Goal: Use online tool/utility: Utilize a website feature to perform a specific function

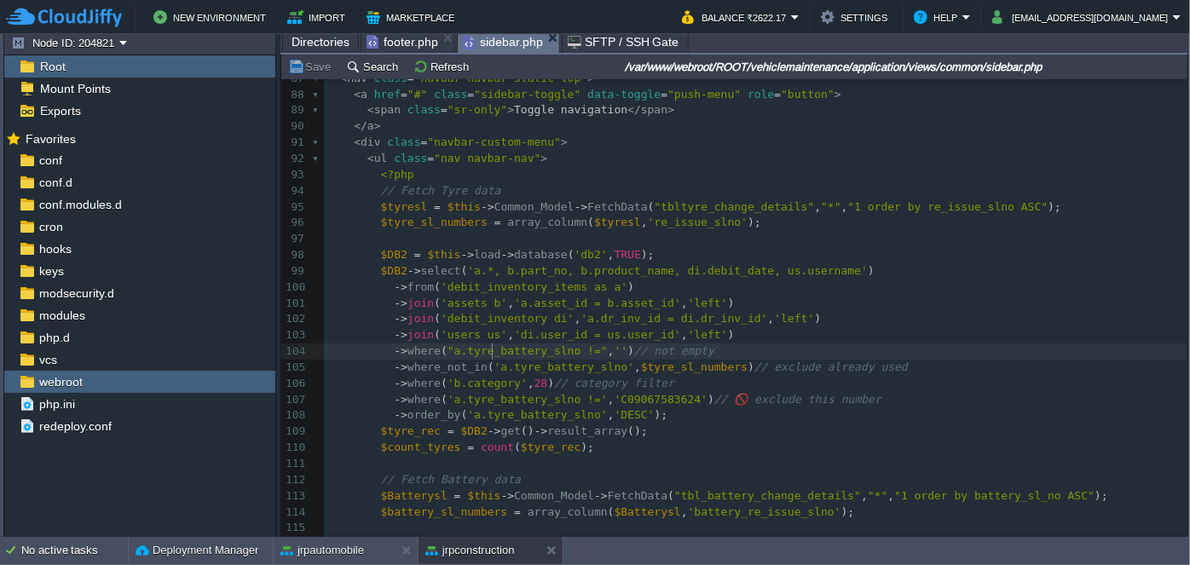
scroll to position [1395, 0]
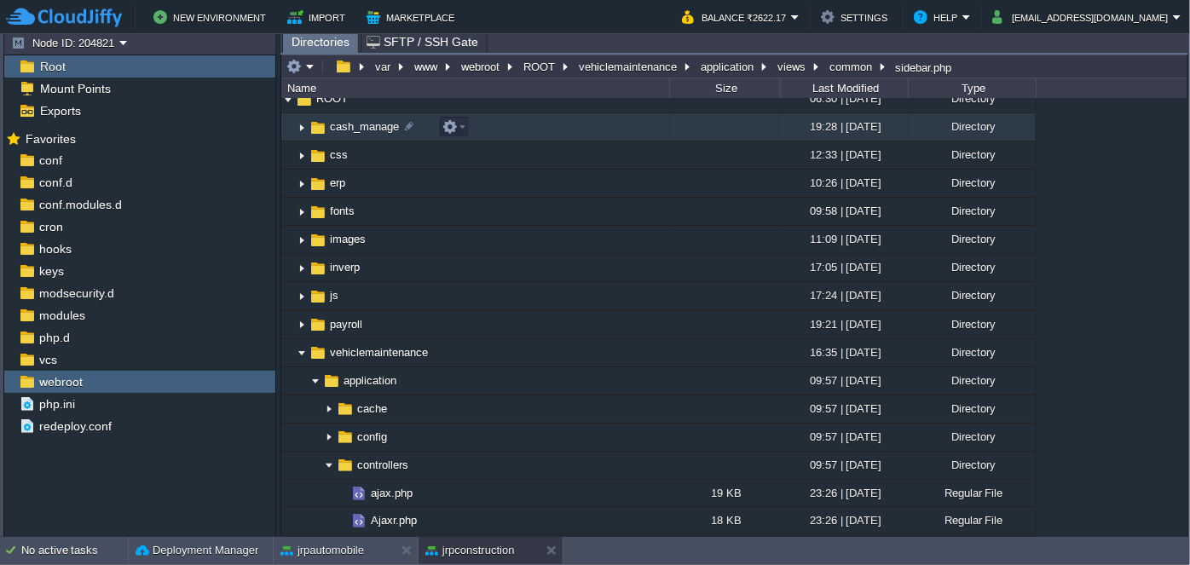
scroll to position [0, 0]
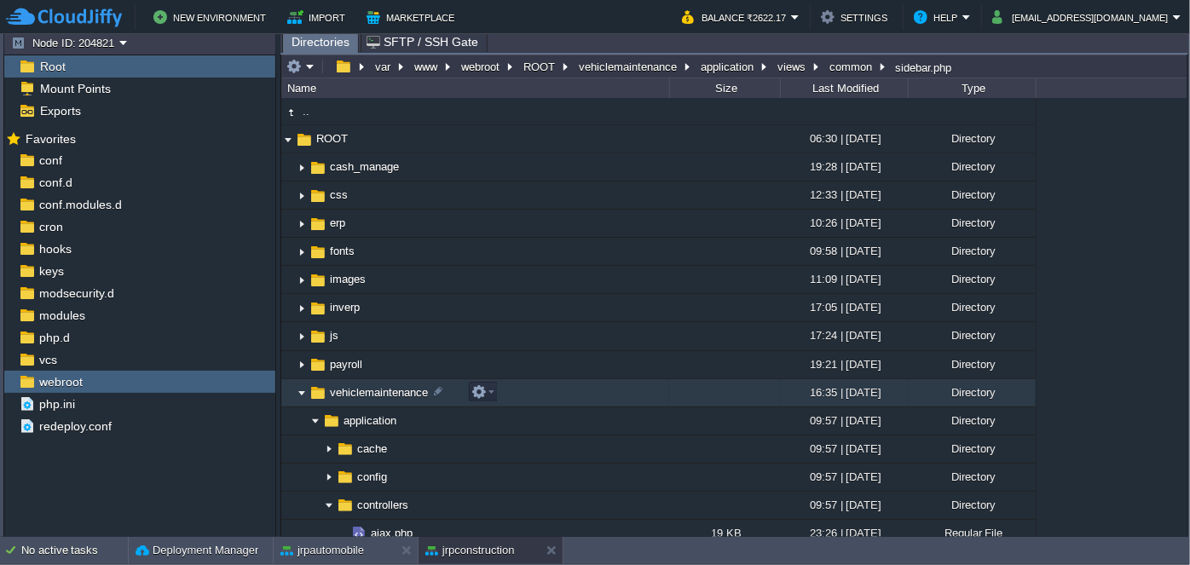
click at [300, 393] on img at bounding box center [302, 393] width 14 height 26
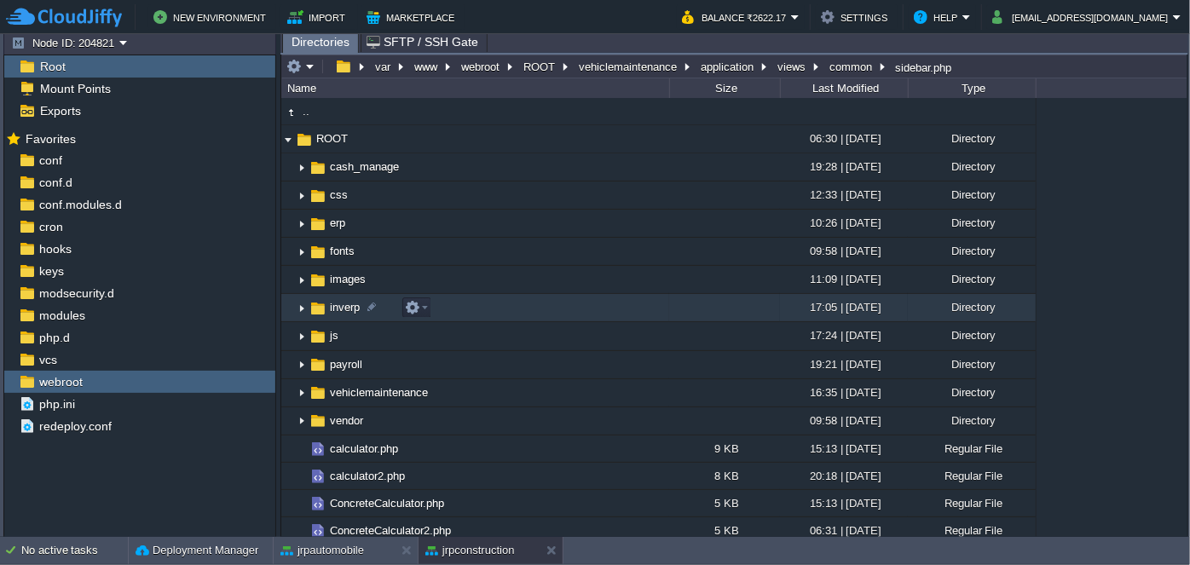
click at [296, 309] on img at bounding box center [302, 308] width 14 height 26
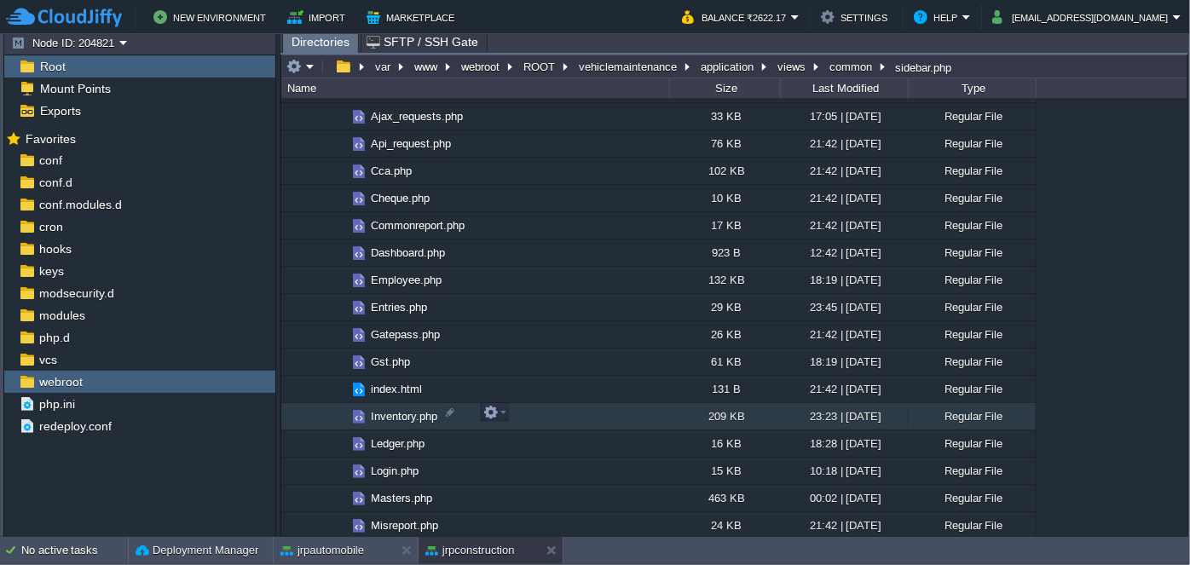
scroll to position [387, 0]
click at [391, 419] on span "Ledger.php" at bounding box center [397, 416] width 59 height 14
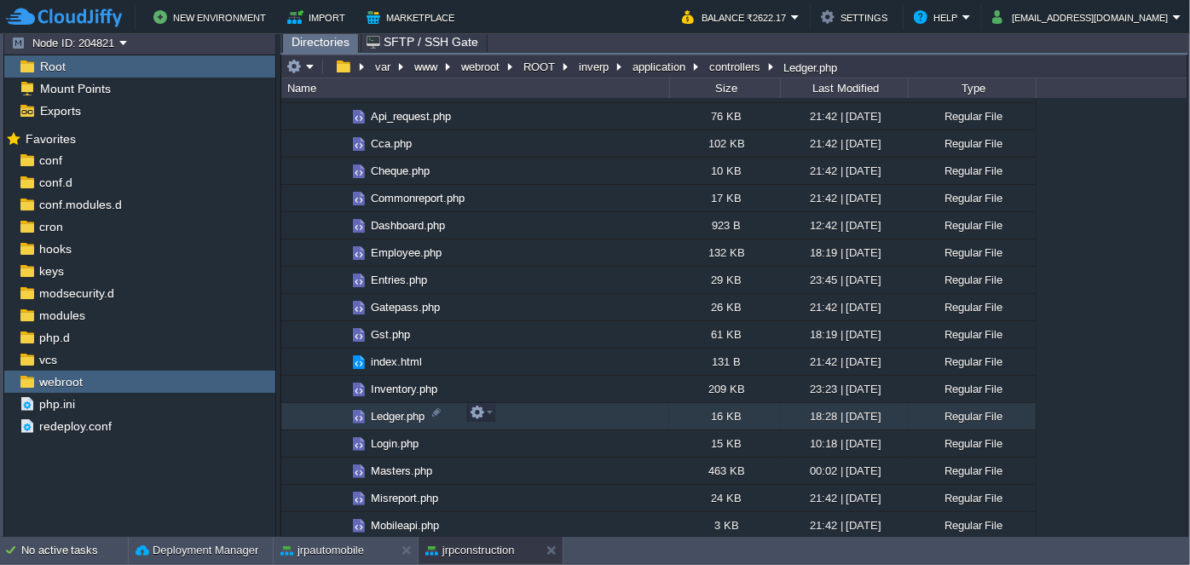
click at [391, 419] on span "Ledger.php" at bounding box center [397, 416] width 59 height 14
click at [318, 38] on span "Directories" at bounding box center [321, 42] width 58 height 21
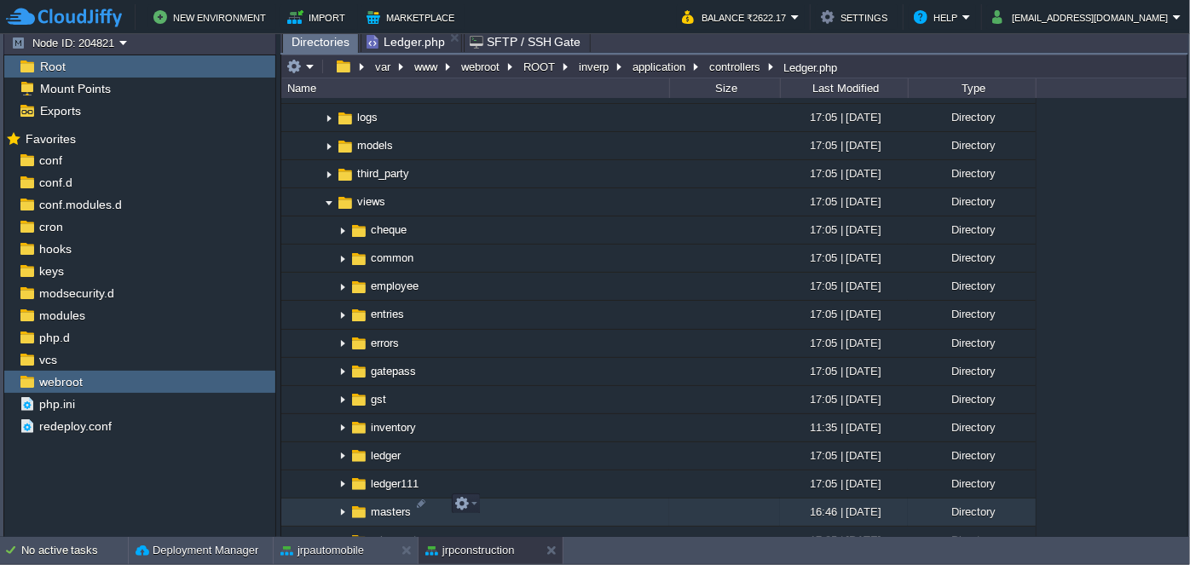
scroll to position [1473, 0]
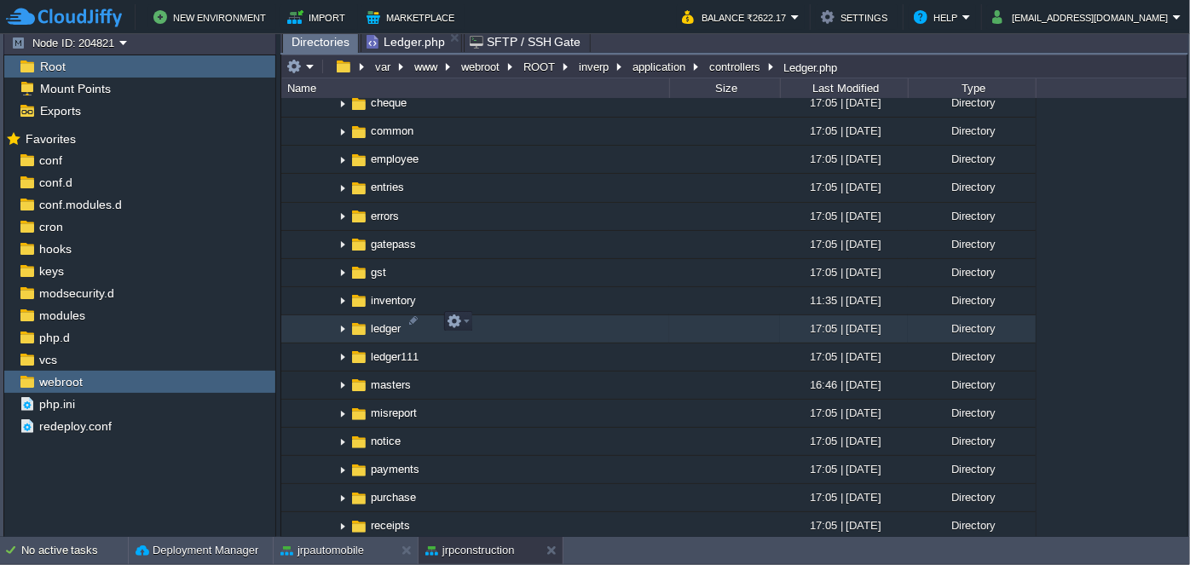
click at [339, 316] on img at bounding box center [343, 329] width 14 height 26
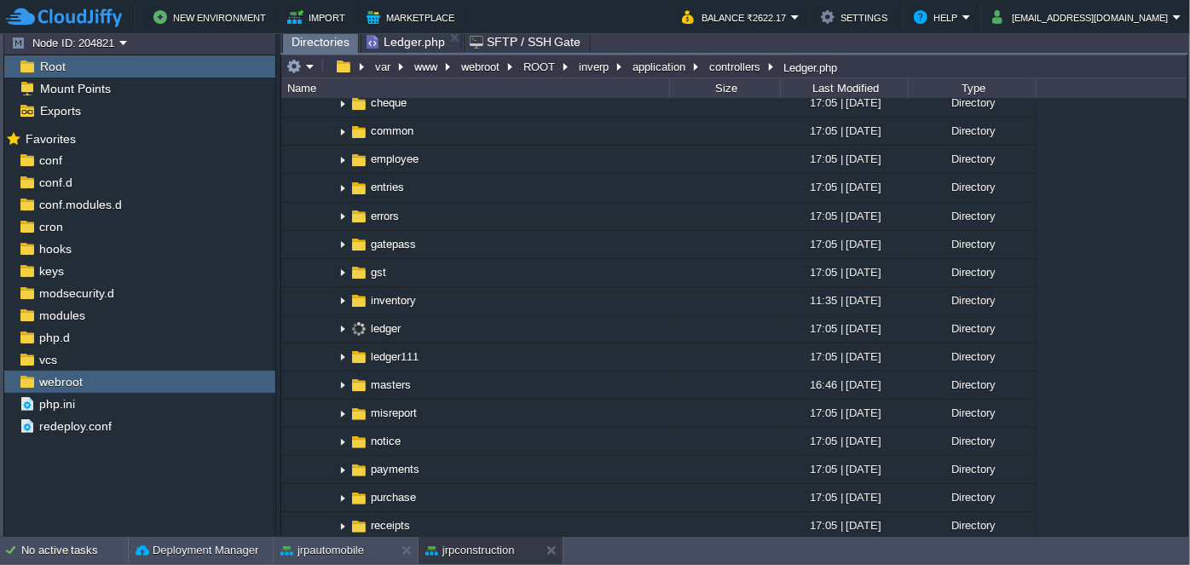
click at [402, 45] on span "Ledger.php" at bounding box center [406, 42] width 78 height 20
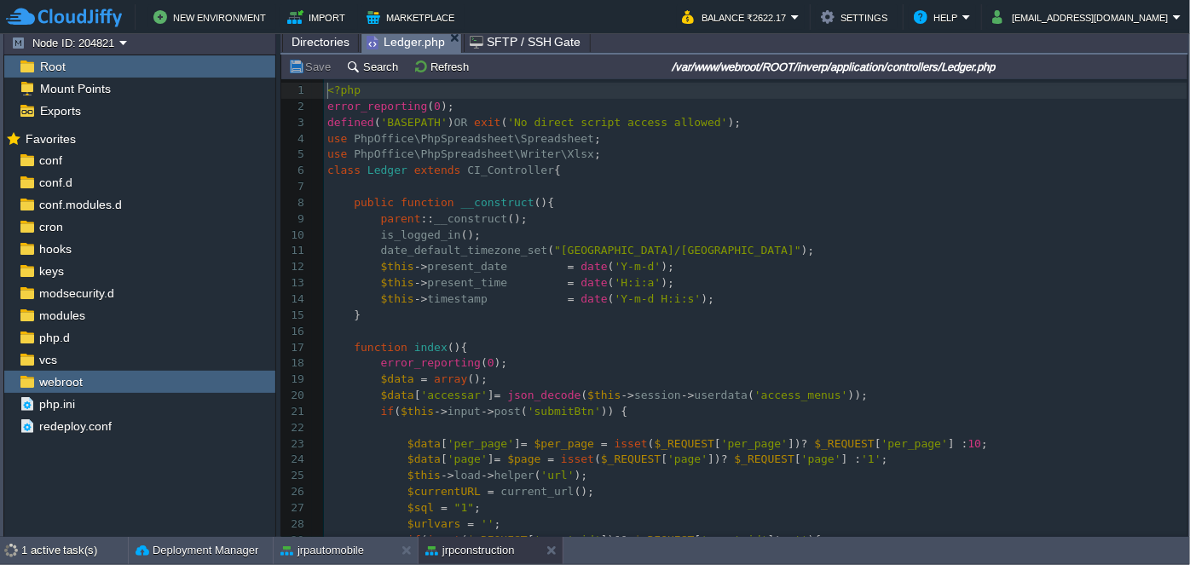
scroll to position [5, 0]
click at [379, 72] on button "Search" at bounding box center [374, 66] width 57 height 15
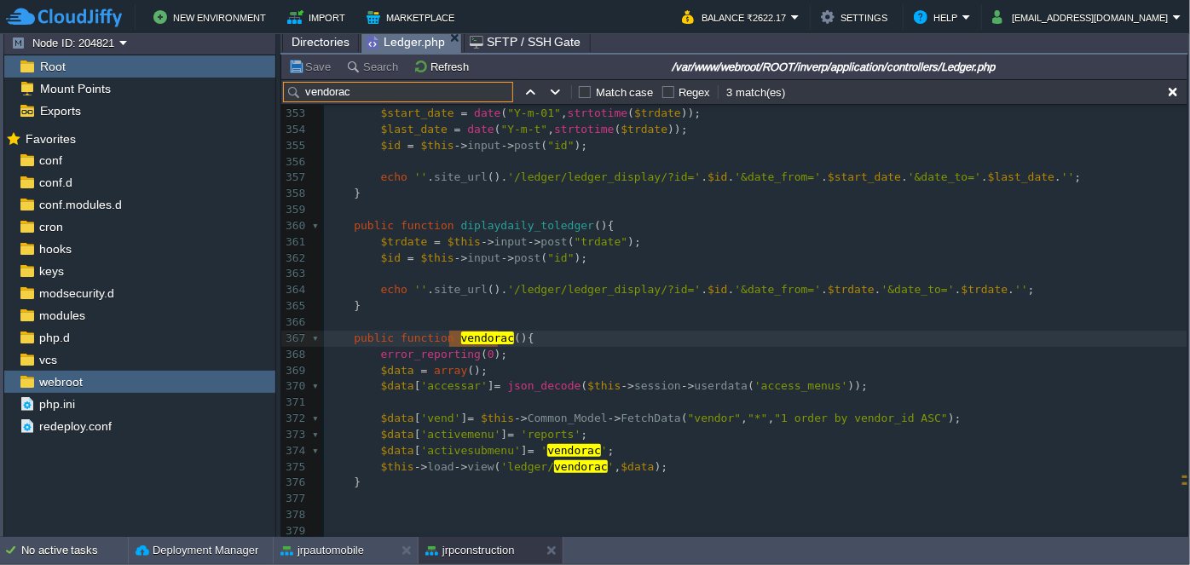
scroll to position [5988, 0]
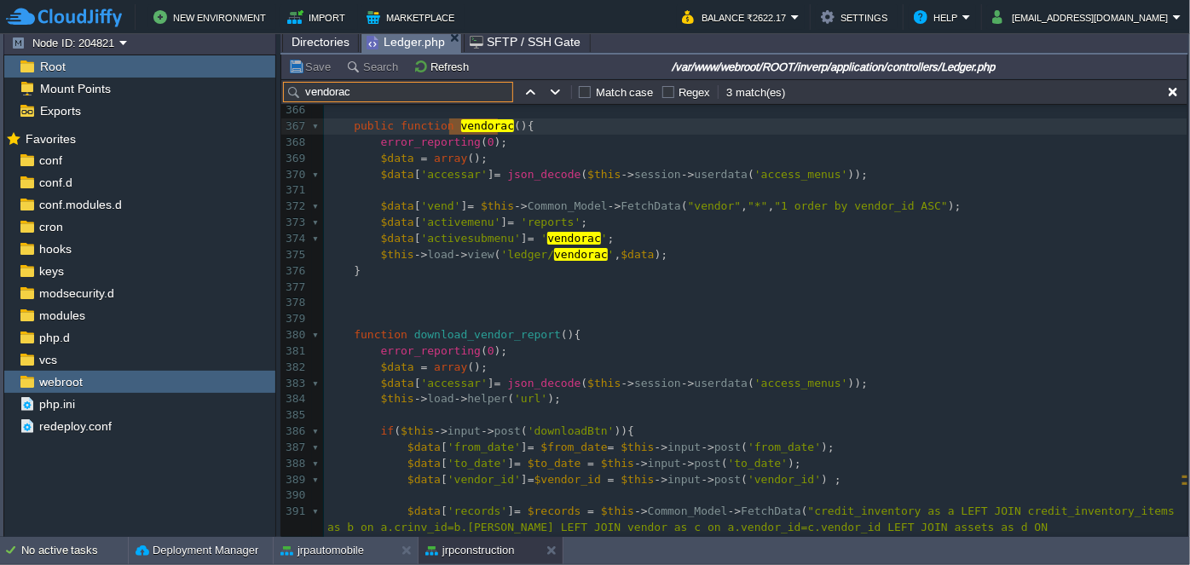
type input "vendorac"
click at [309, 39] on span "Directories" at bounding box center [321, 42] width 58 height 20
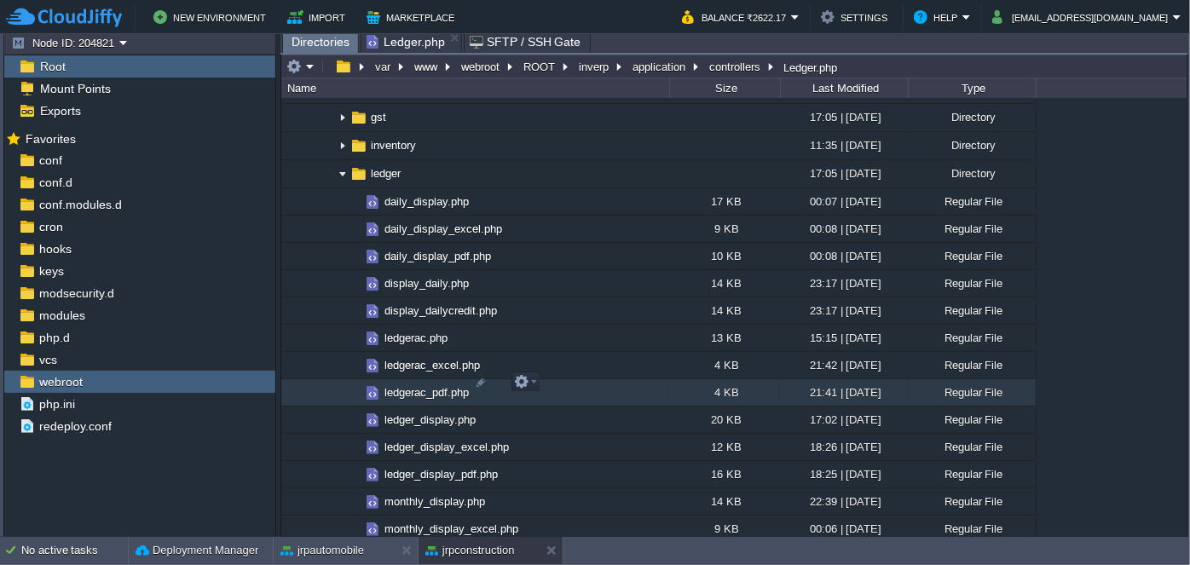
scroll to position [1782, 0]
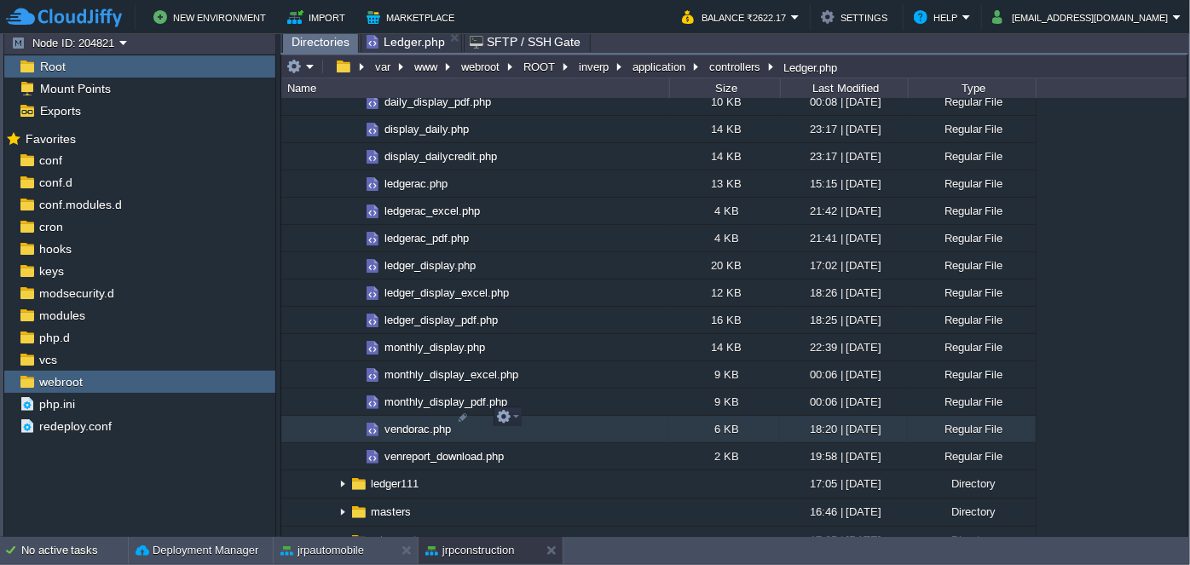
click at [427, 422] on span "vendorac.php" at bounding box center [418, 429] width 72 height 14
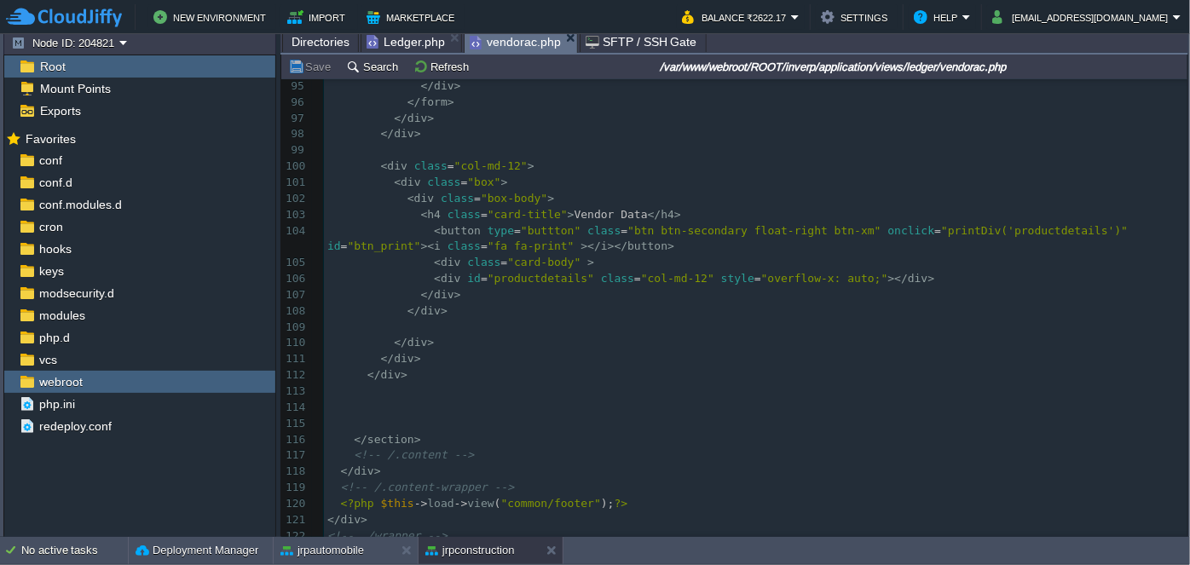
scroll to position [0, 0]
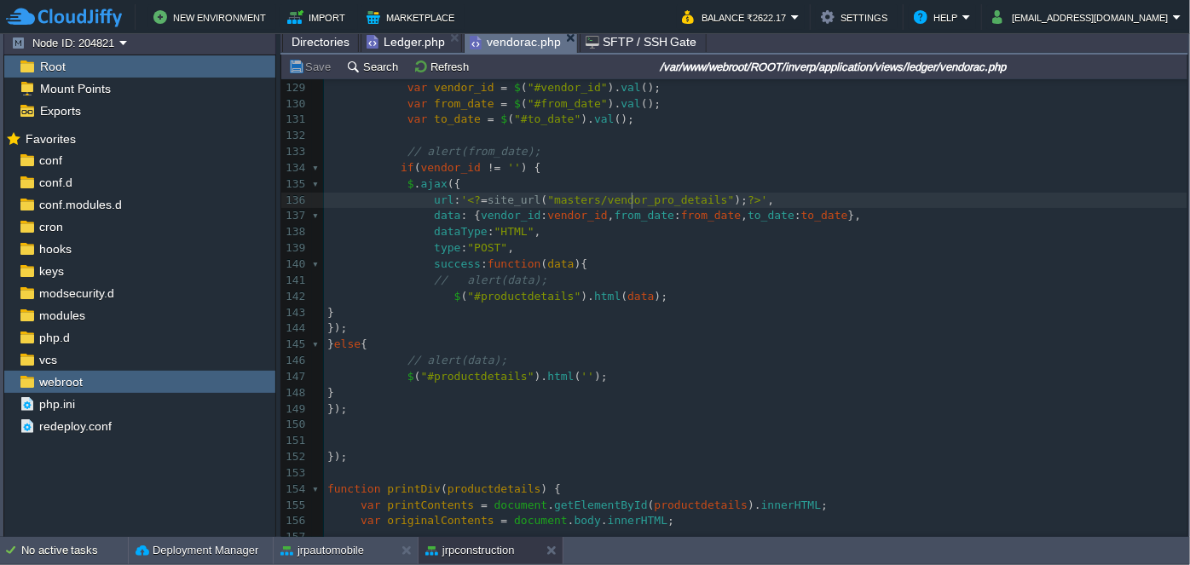
click at [629, 206] on pre "url : ' <? = site_url ( "masters/vendor_pro_details" ); ?> ' ," at bounding box center [756, 201] width 864 height 16
type textarea "vendor_pro_details"
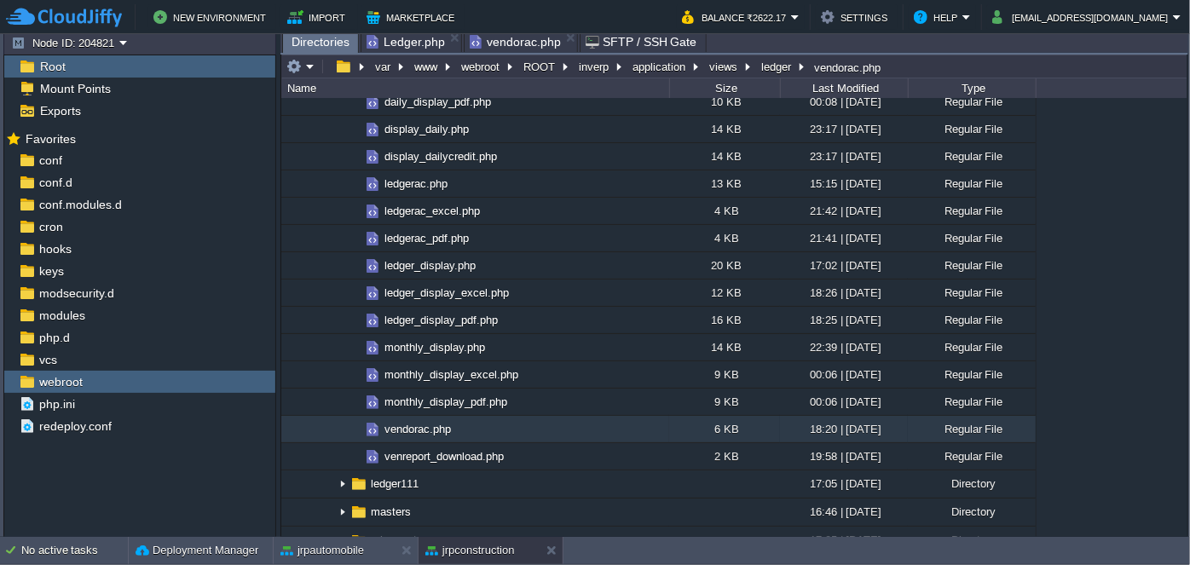
click at [317, 41] on span "Directories" at bounding box center [321, 42] width 58 height 21
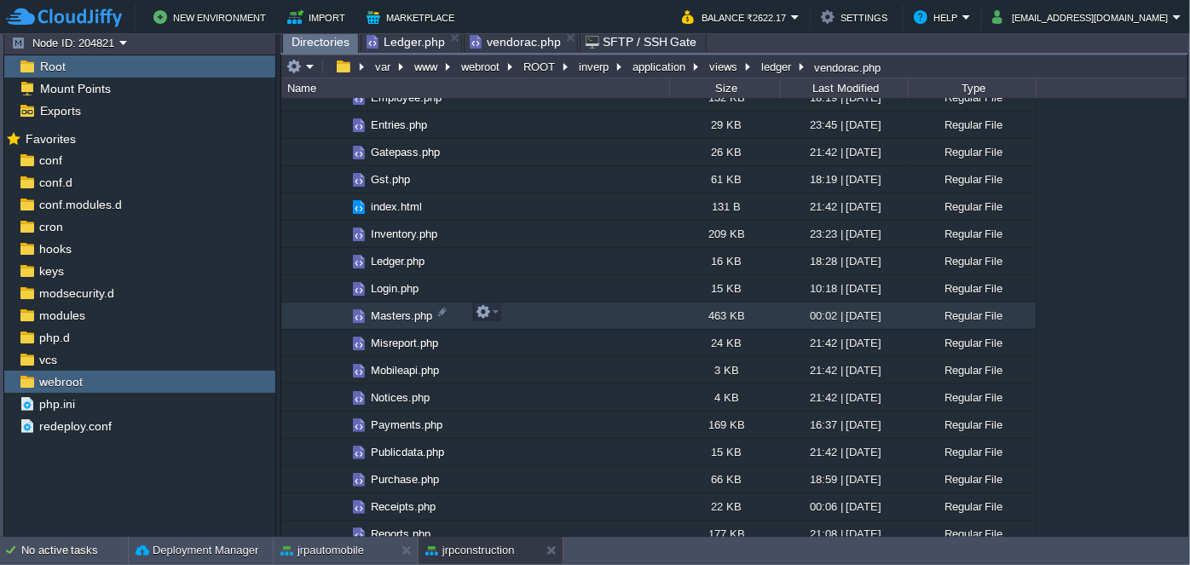
click at [370, 316] on span "Masters.php" at bounding box center [401, 316] width 67 height 14
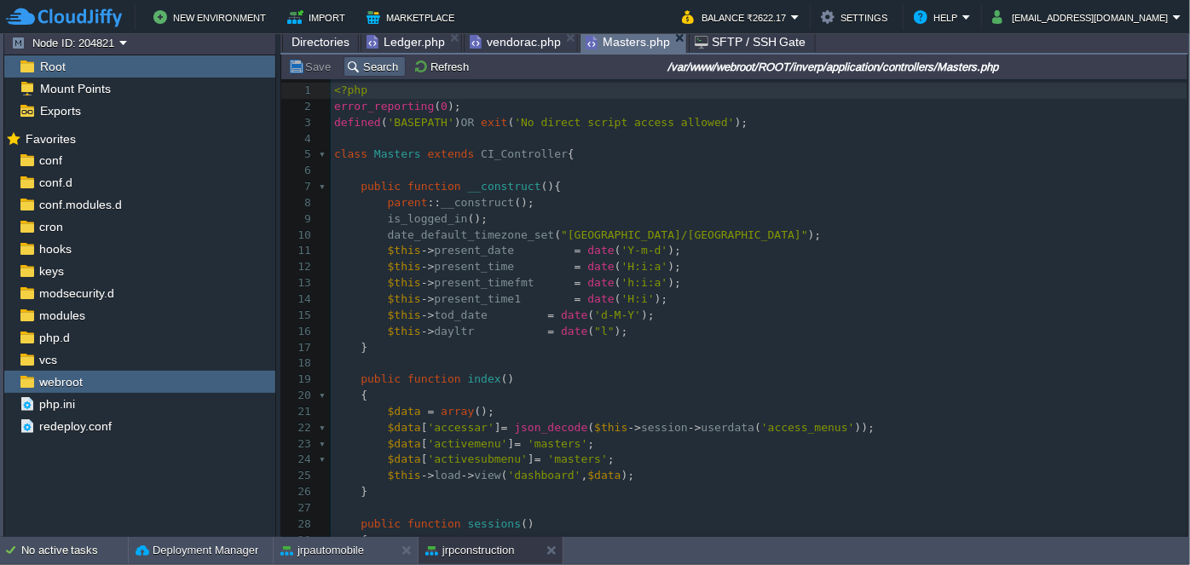
click at [370, 67] on button "Search" at bounding box center [374, 66] width 57 height 15
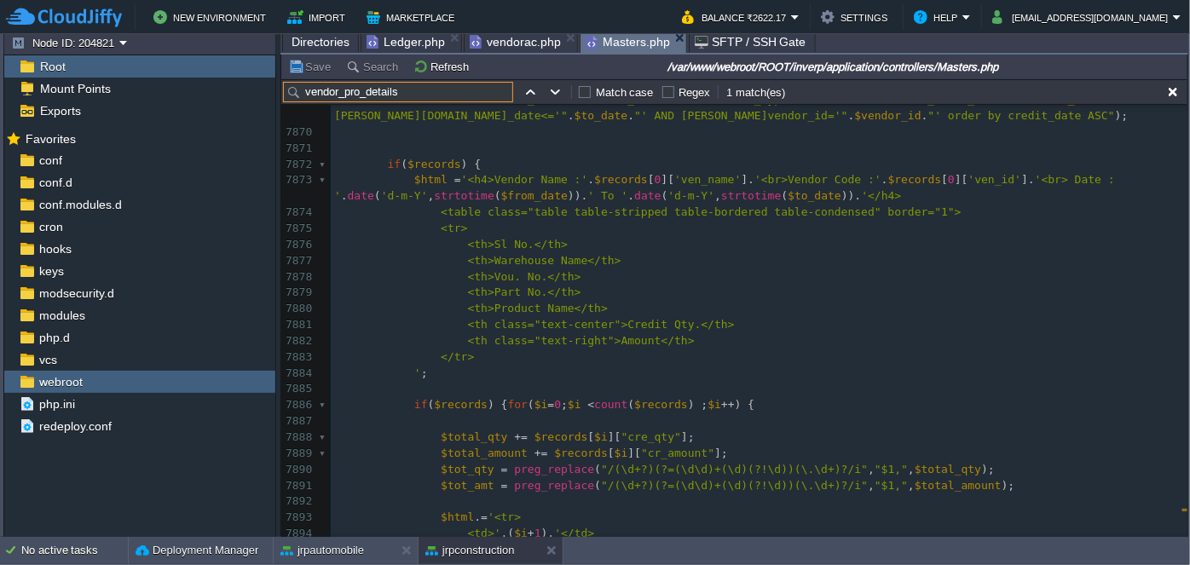
type input "vendor_pro_details"
type textarea "<th>Sl No.</th>"
drag, startPoint x: 554, startPoint y: 245, endPoint x: 453, endPoint y: 244, distance: 101.5
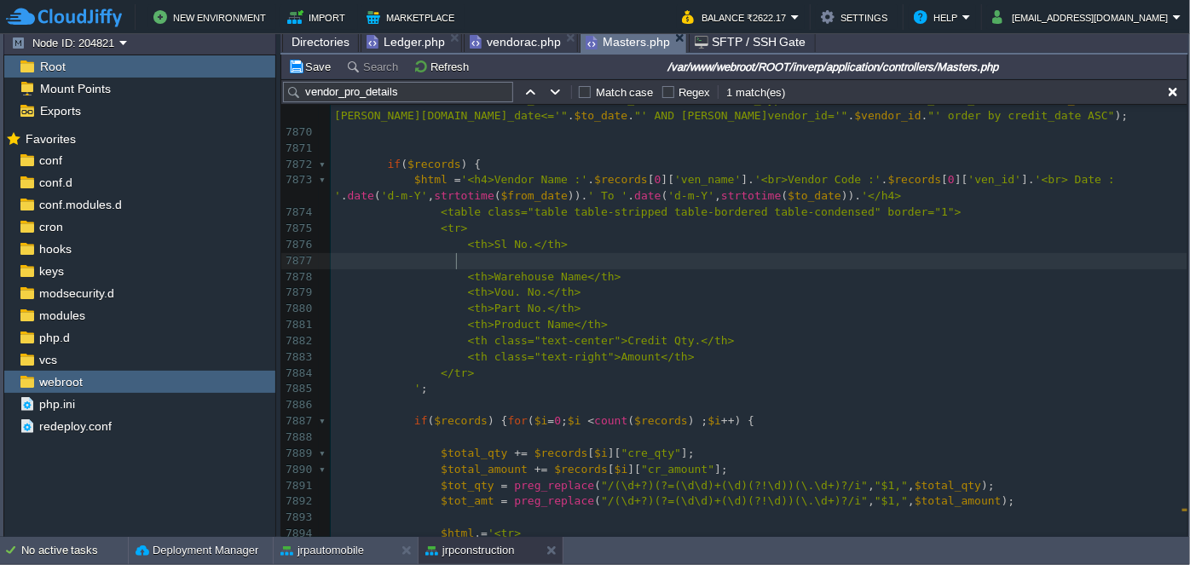
paste textarea "Sl"
drag, startPoint x: 481, startPoint y: 259, endPoint x: 493, endPoint y: 258, distance: 12.0
type textarea "Date"
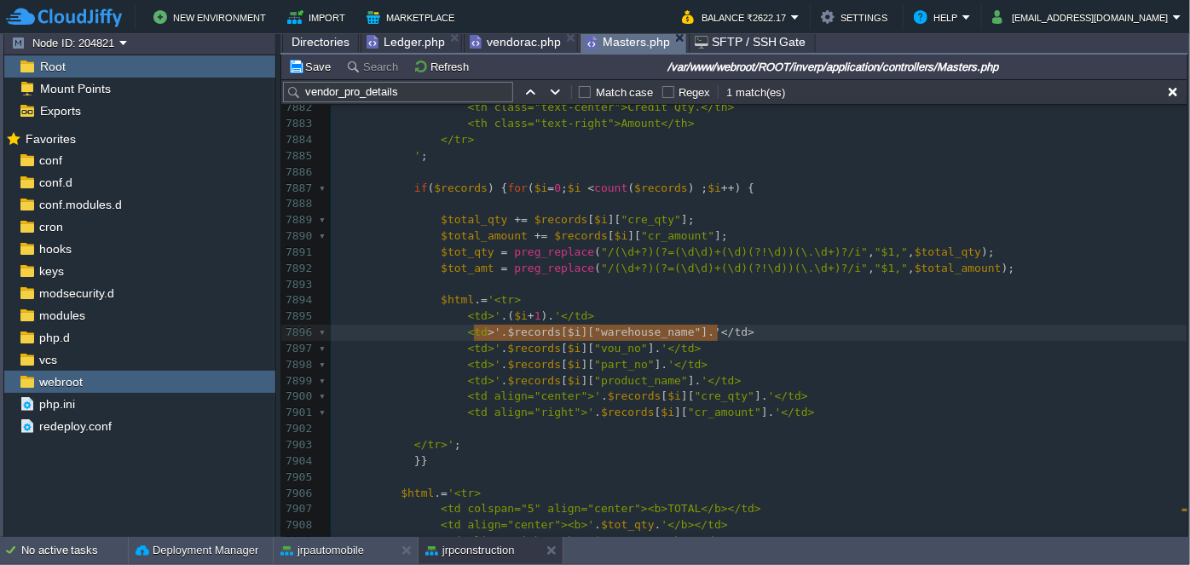
type textarea "<td>'.$records[$i]["warehouse_name"].'</td>"
drag, startPoint x: 734, startPoint y: 333, endPoint x: 456, endPoint y: 334, distance: 278.0
click at [608, 321] on pre "<td>' .( $i + 1 ). '</td>" at bounding box center [759, 317] width 857 height 16
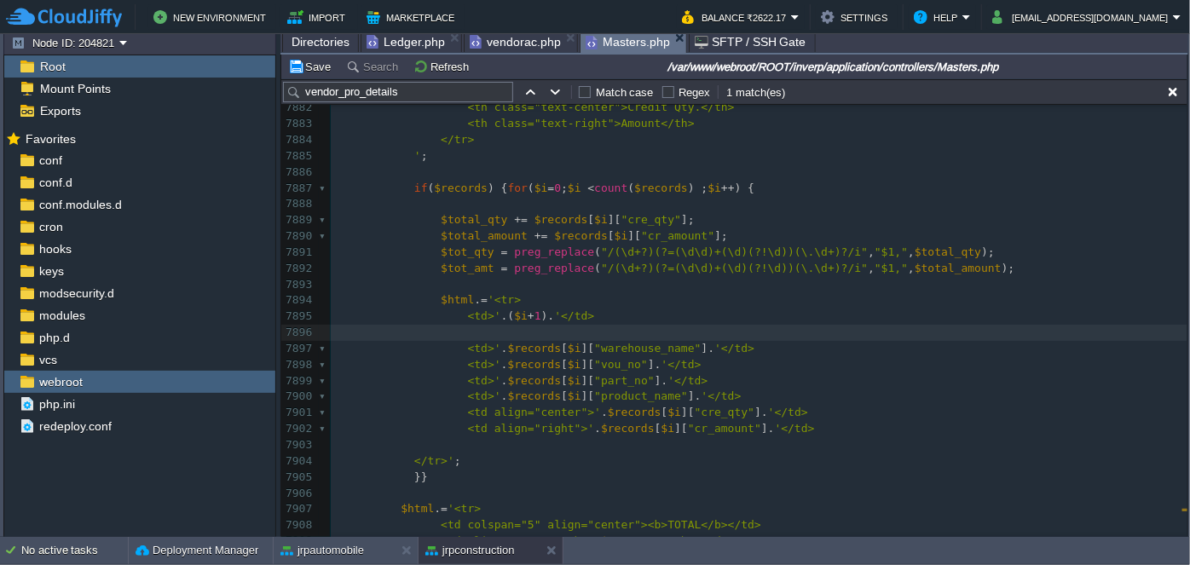
paste textarea "warehouse_name"
click at [624, 337] on span ""warehouse_name"" at bounding box center [647, 332] width 107 height 13
type textarea "warehouse_name"
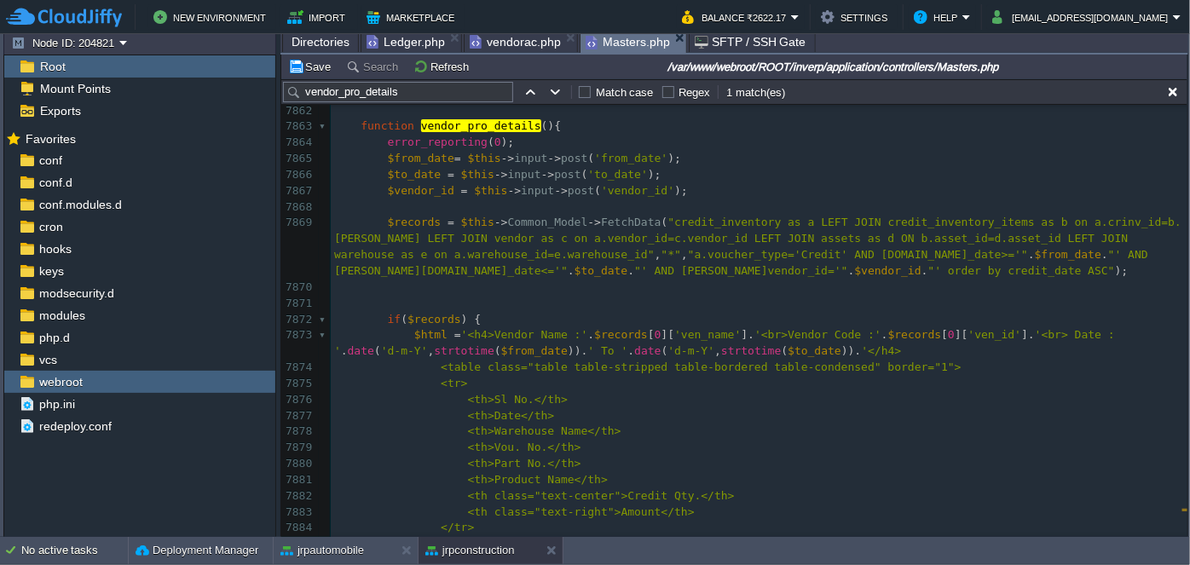
click at [750, 260] on pre "$records = $this -> Common_Model -> FetchData ( "credit_inventory as a LEFT JOI…" at bounding box center [759, 247] width 857 height 64
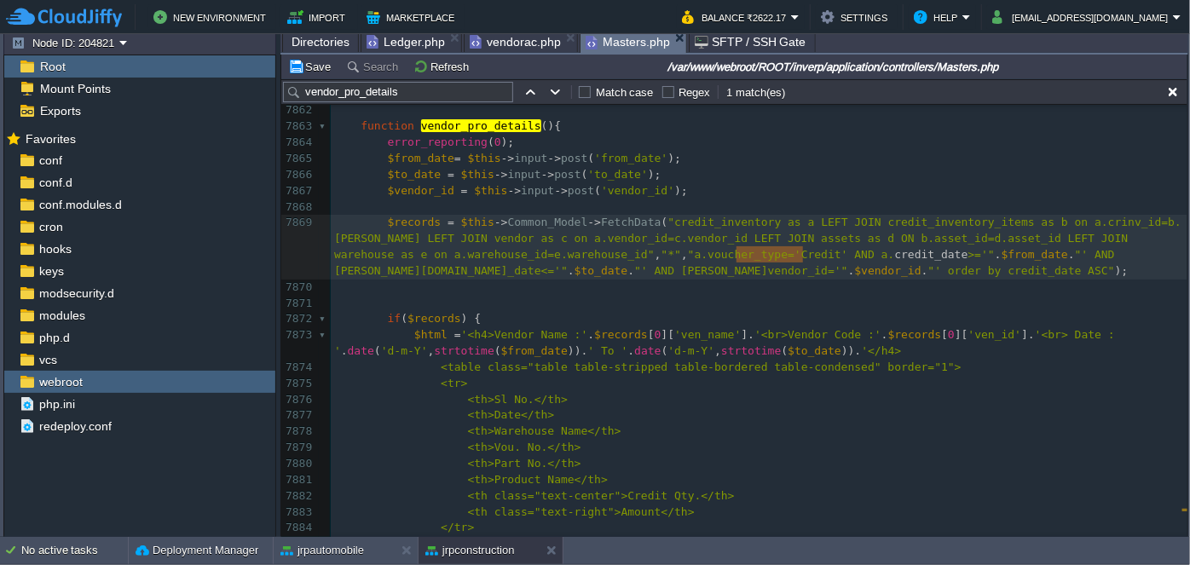
type textarea "credit_date"
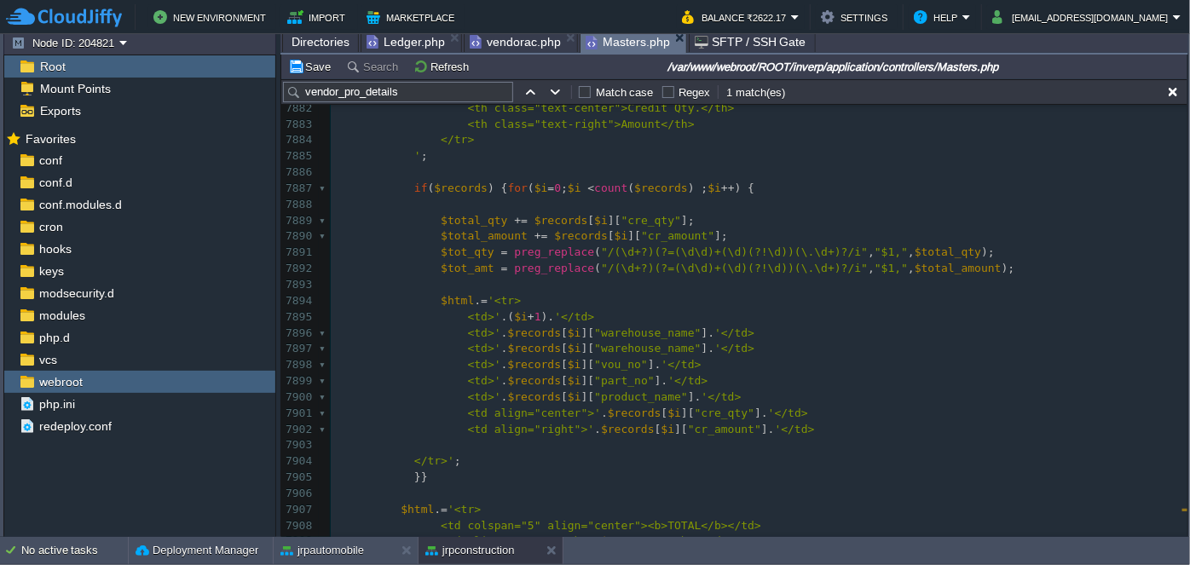
click at [625, 348] on span ""warehouse_name"" at bounding box center [647, 348] width 107 height 13
type textarea "warehouse_name"
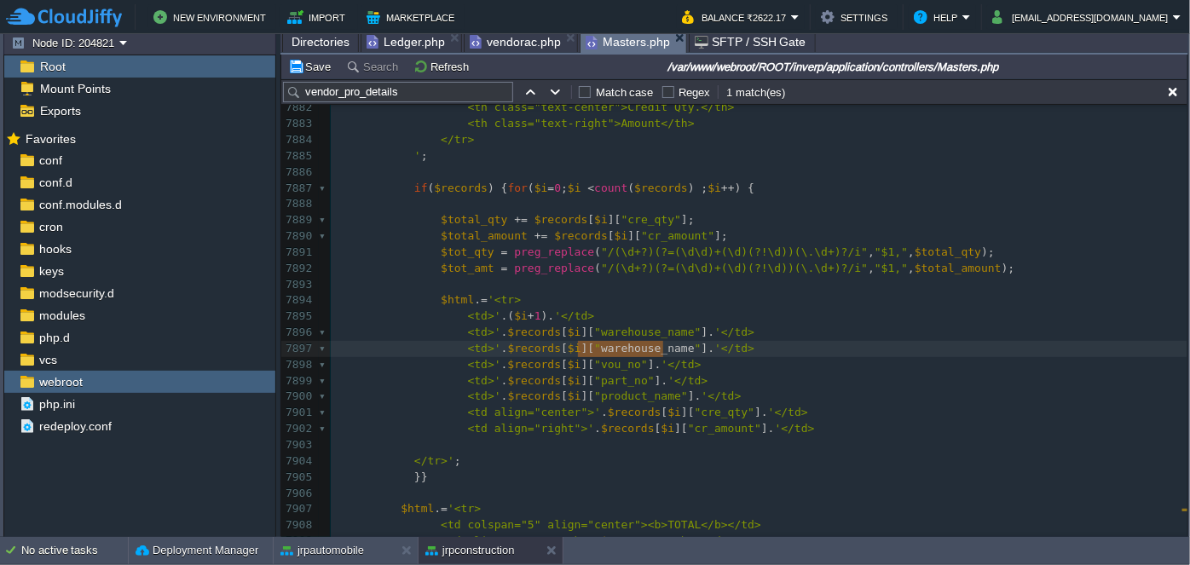
paste textarea
click at [501, 348] on span "." at bounding box center [504, 348] width 7 height 13
type textarea "date()"
type textarea "''"
type textarea "d-m-Y"
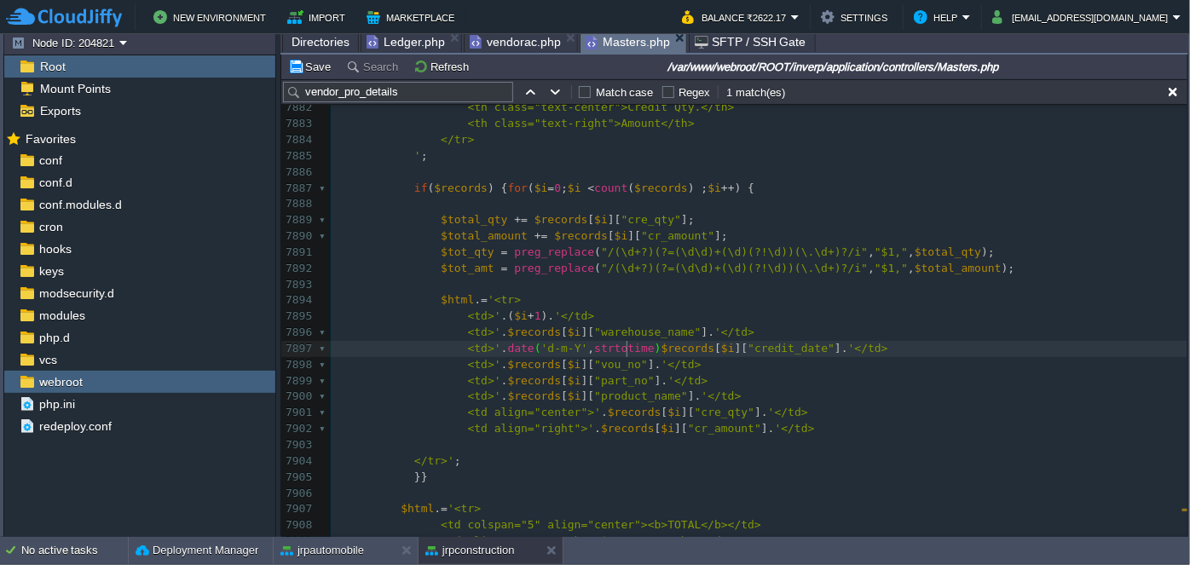
scroll to position [5, 61]
type textarea ",strtotime()"
type textarea "$records[$i]["credit_date"]"
drag, startPoint x: 645, startPoint y: 351, endPoint x: 812, endPoint y: 355, distance: 167.2
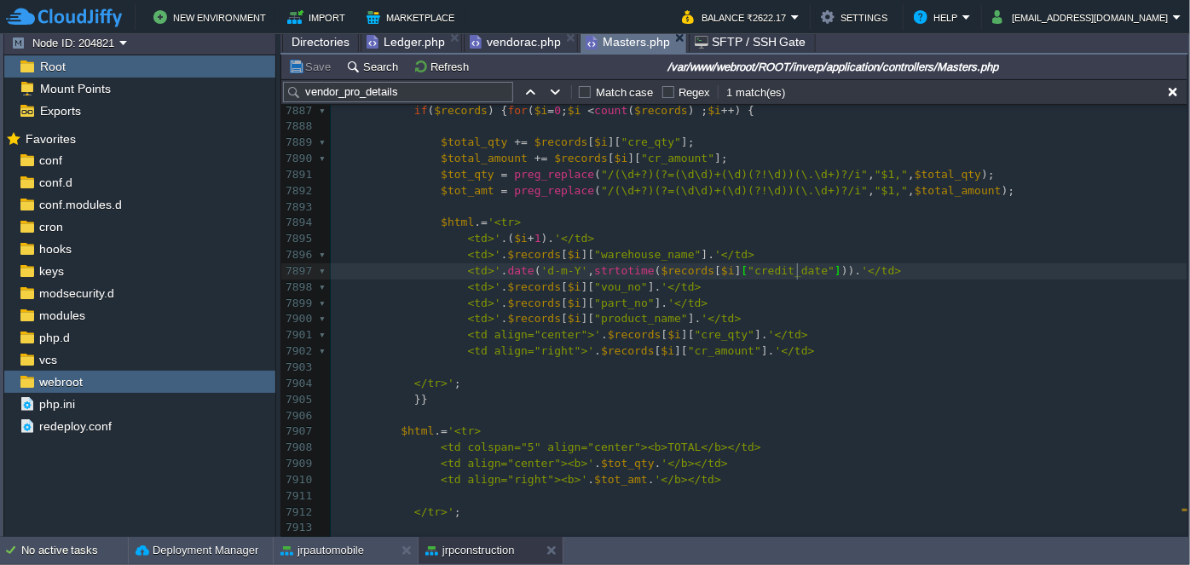
click at [513, 448] on div "xxxxxxxxxx 7872 if ( $records ) { 7873 $html = '<h4>Vendor Name :' . $records […" at bounding box center [759, 232] width 857 height 772
type textarea "6"
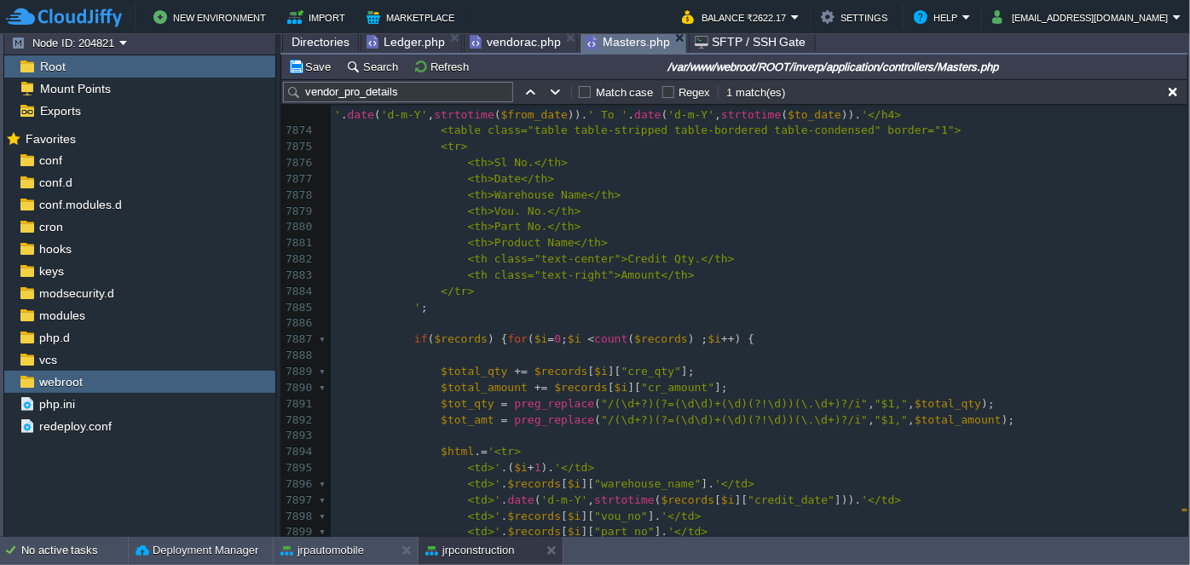
scroll to position [138164, 0]
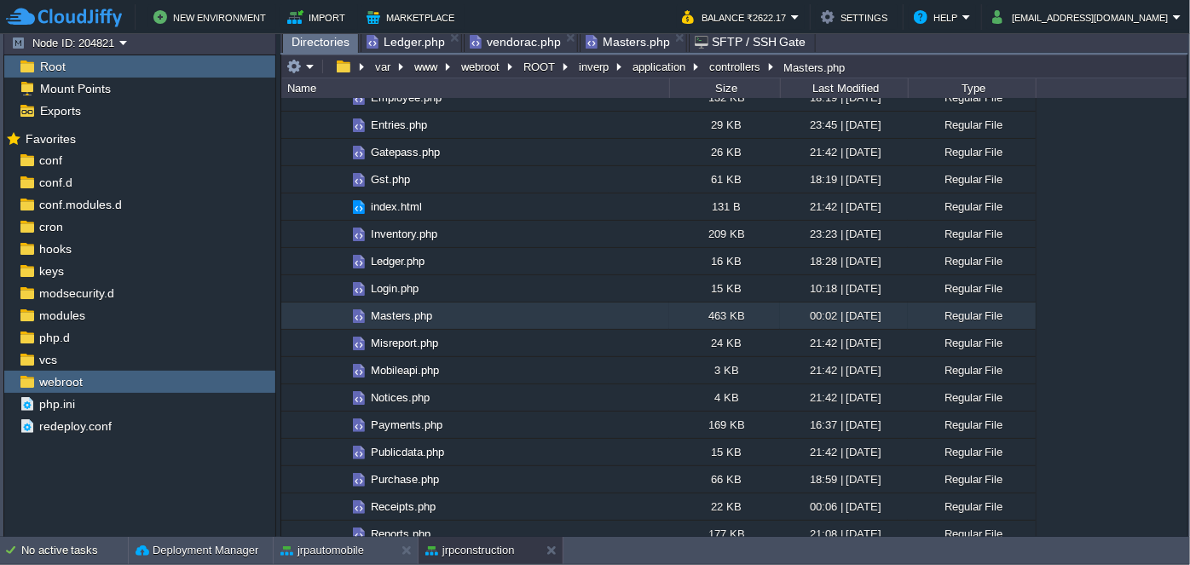
click at [314, 43] on span "Directories" at bounding box center [321, 42] width 58 height 21
click at [489, 45] on span "vendorac.php" at bounding box center [515, 42] width 91 height 20
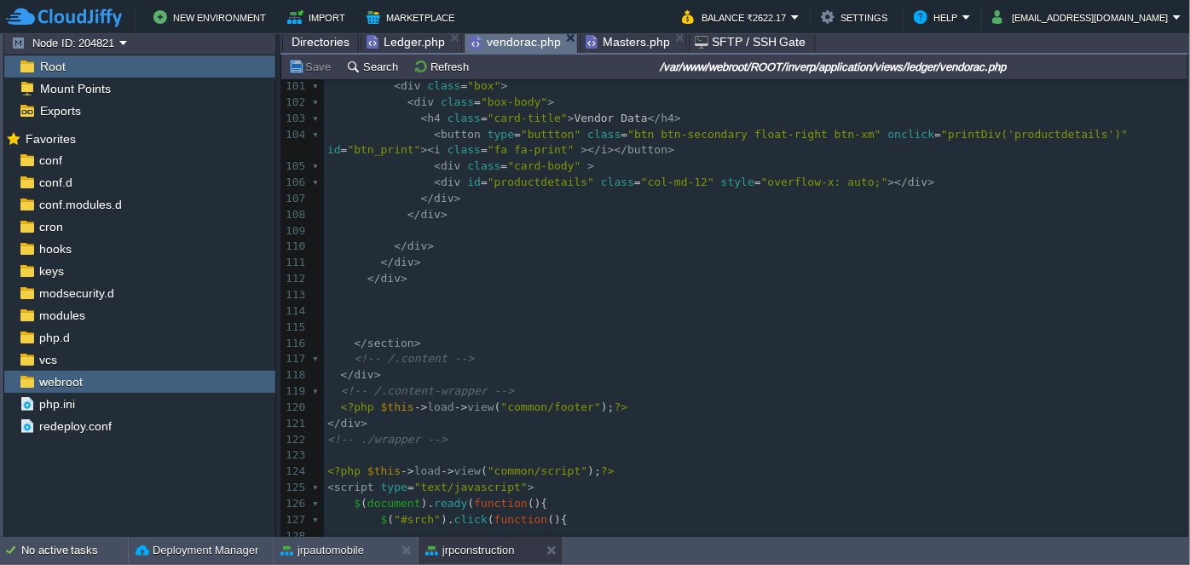
scroll to position [1539, 0]
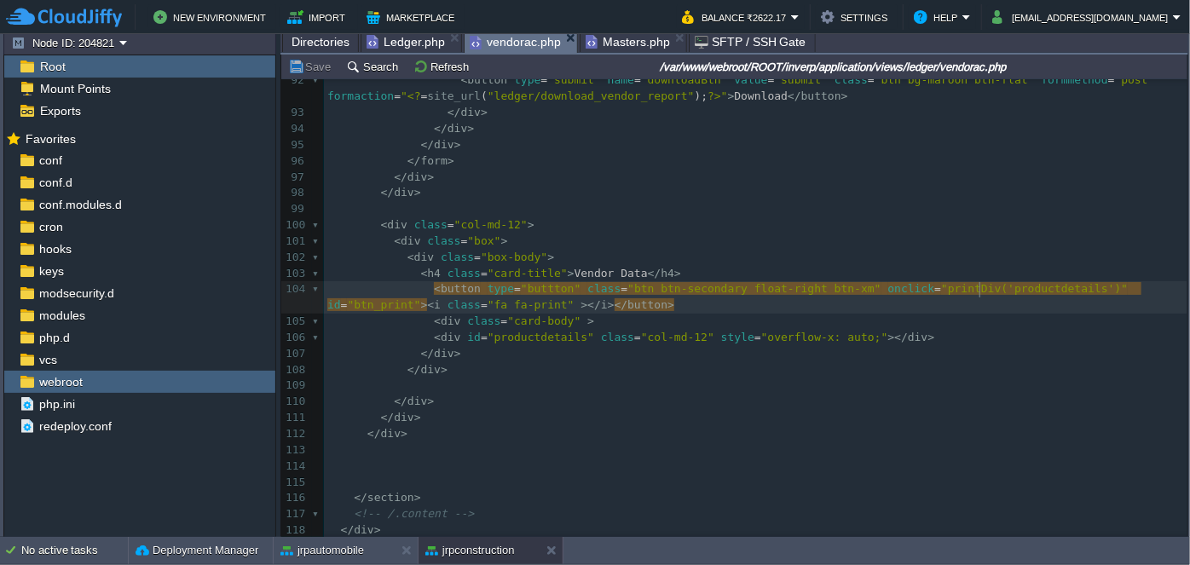
type textarea "productdetails"
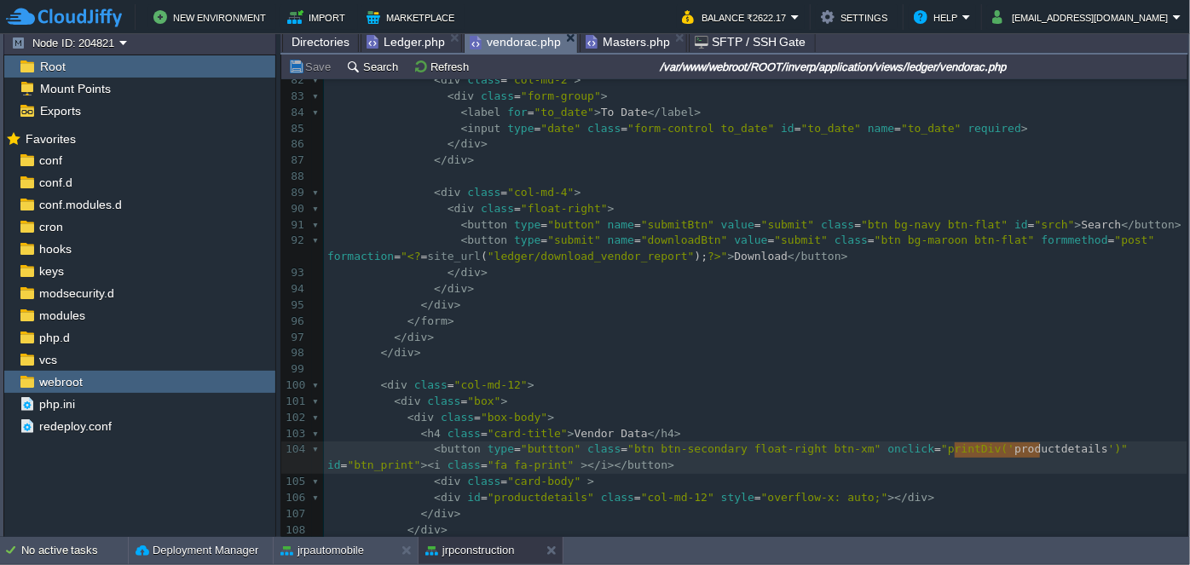
scroll to position [1240, 0]
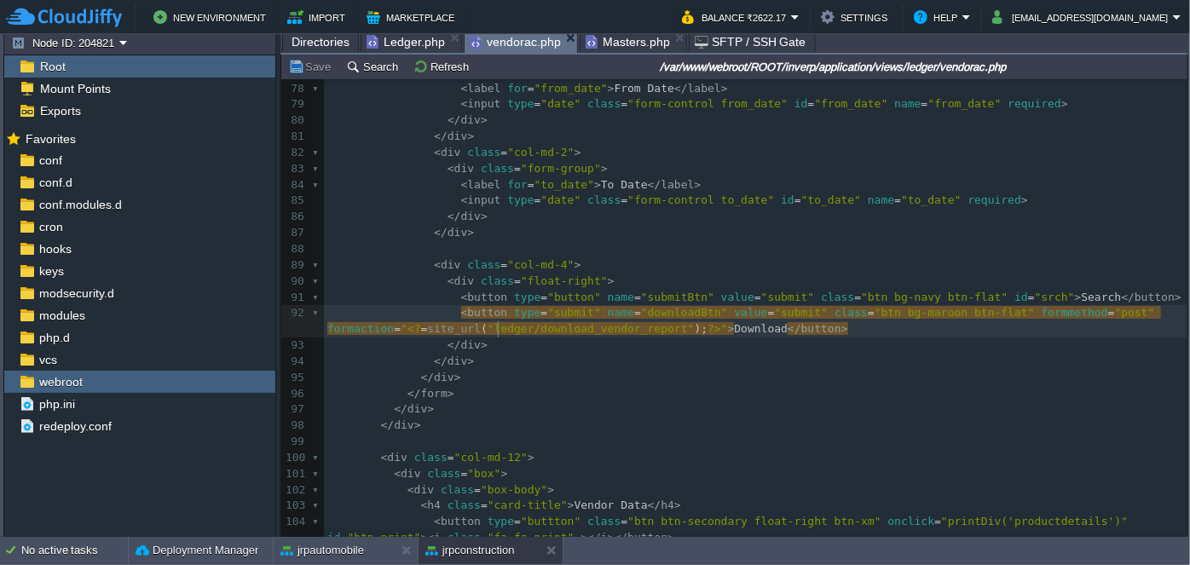
type textarea "download_vendor_report"
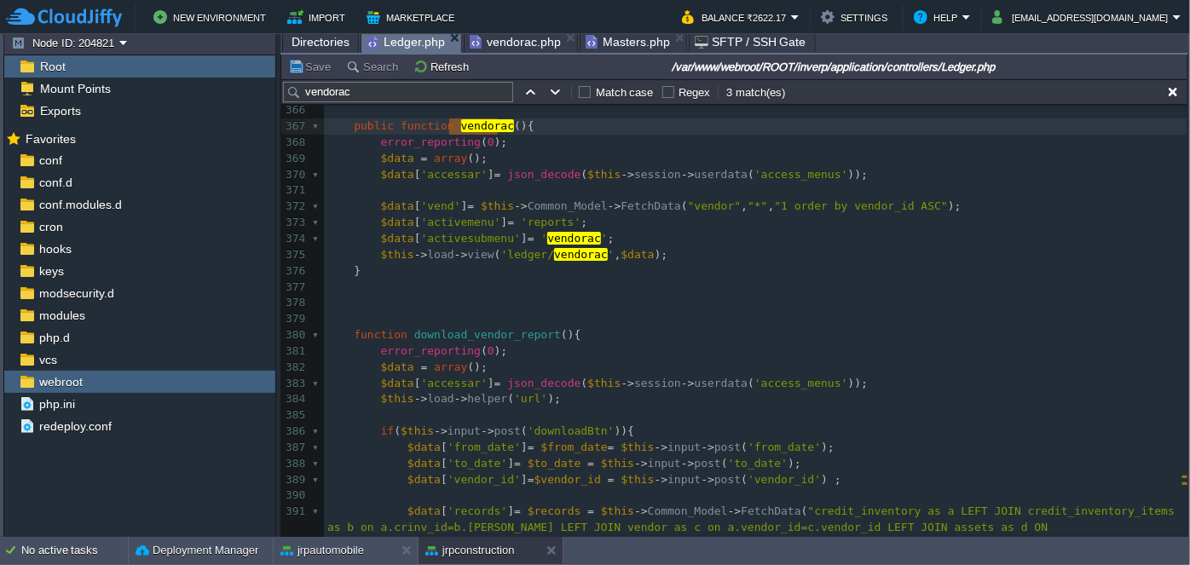
click at [408, 47] on span "Ledger.php" at bounding box center [406, 42] width 78 height 21
click at [404, 90] on input "vendorac" at bounding box center [398, 92] width 230 height 20
paste input "download_vendor_report"
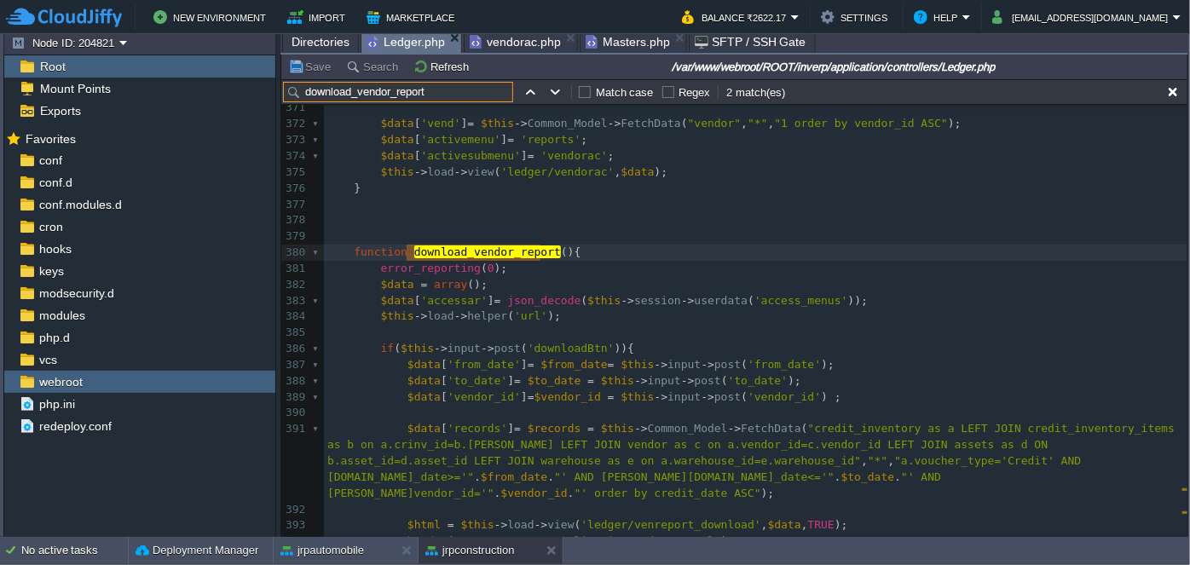
scroll to position [6137, 0]
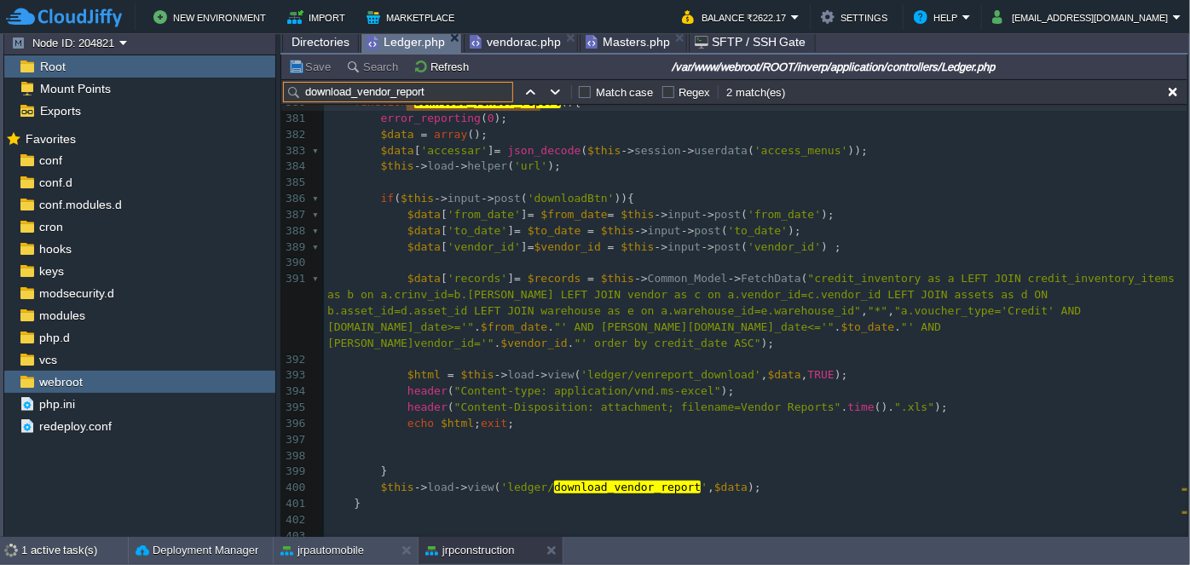
type input "download_vendor_report"
click at [643, 356] on div "x 356 ​ 357 echo '' . site_url (). '/ledger/ledger_display/?id=' . $id . '&date…" at bounding box center [756, 199] width 864 height 980
type textarea "venreport_download"
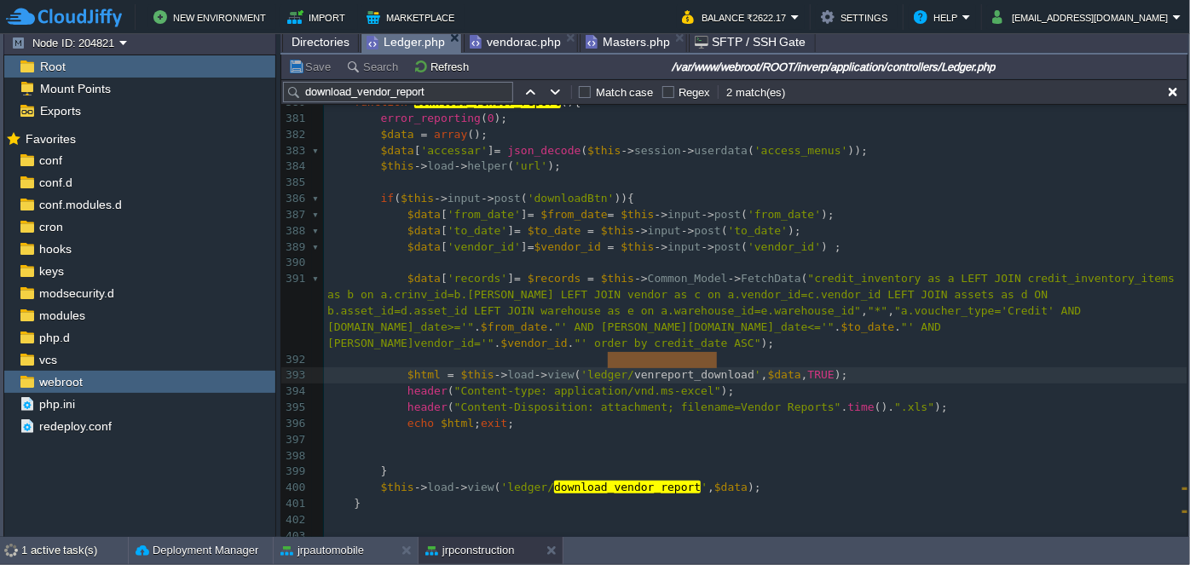
click at [304, 39] on span "Directories" at bounding box center [321, 42] width 58 height 20
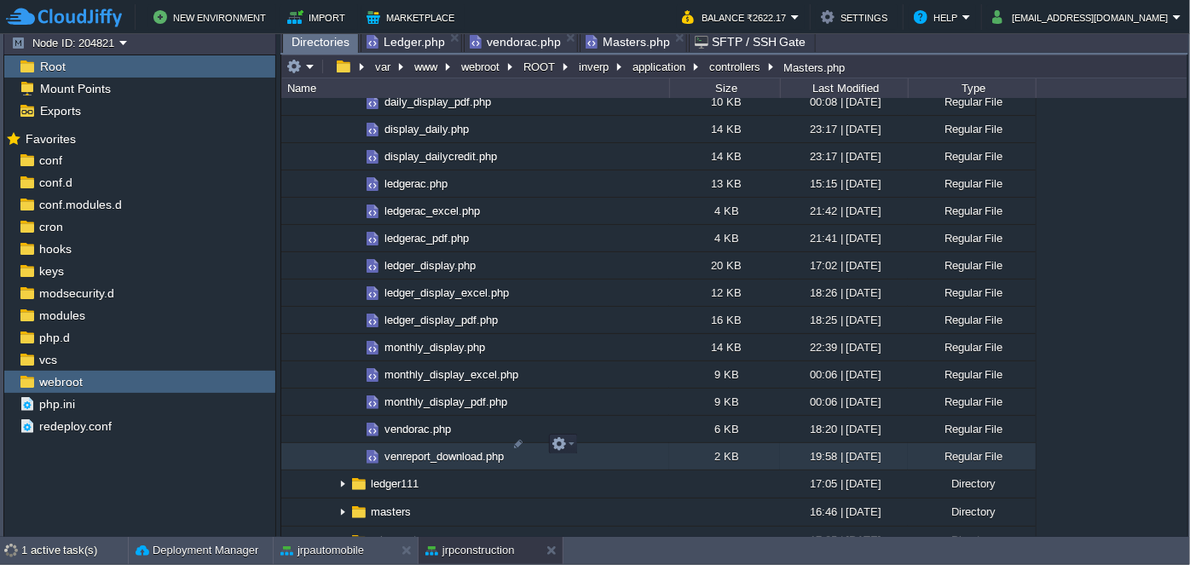
click at [429, 449] on span "venreport_download.php" at bounding box center [444, 456] width 124 height 14
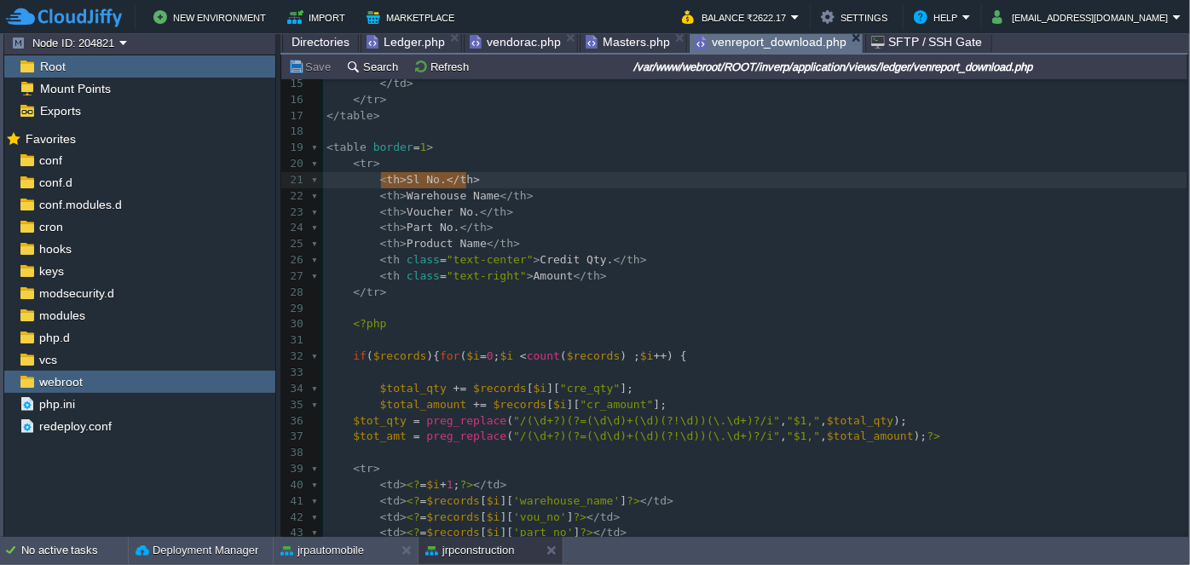
type textarea "<th>Sl No.</th>"
drag, startPoint x: 468, startPoint y: 177, endPoint x: 378, endPoint y: 174, distance: 90.5
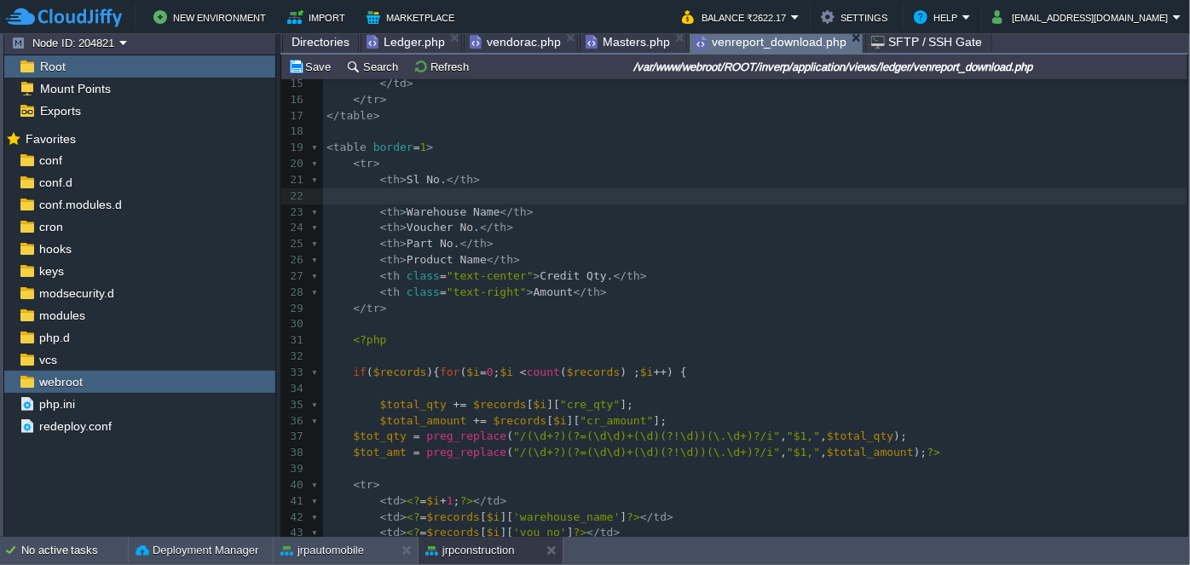
paste textarea "Sl"
drag, startPoint x: 398, startPoint y: 196, endPoint x: 435, endPoint y: 200, distance: 36.8
type textarea "V"
type textarea "Credit Date"
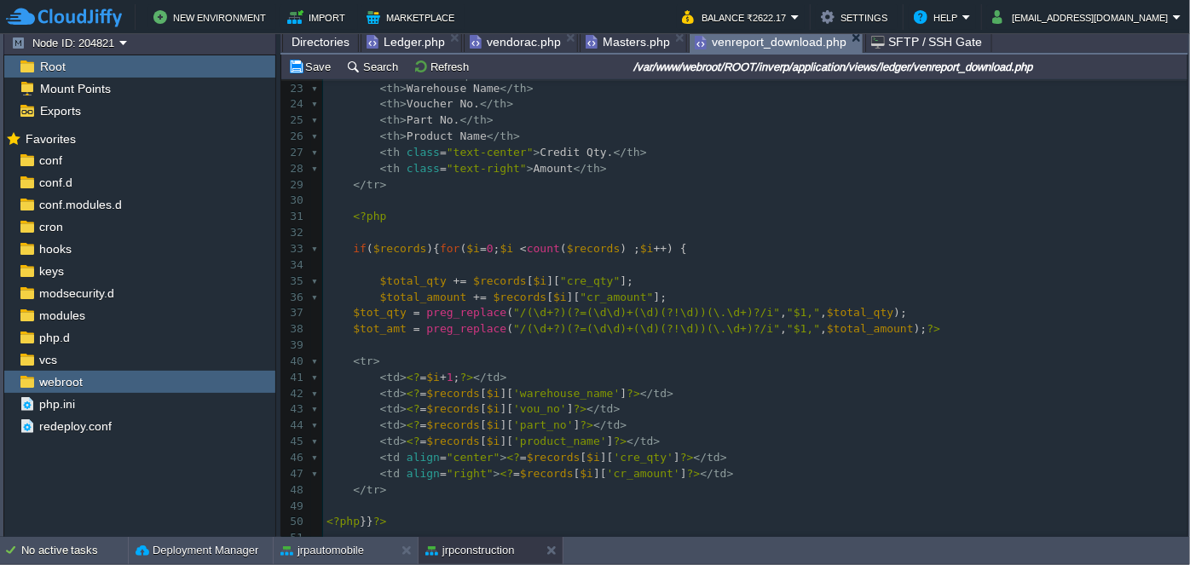
scroll to position [386, 0]
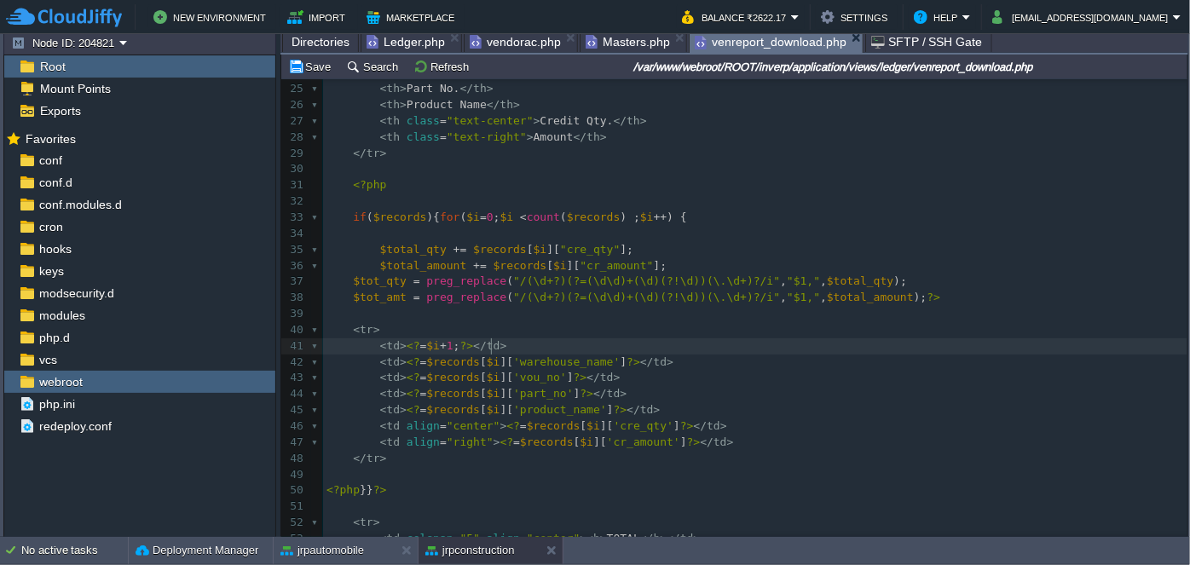
type textarea "1;?></td>"
drag, startPoint x: 504, startPoint y: 348, endPoint x: 485, endPoint y: 348, distance: 18.8
click at [550, 334] on pre "< tr >" at bounding box center [755, 330] width 865 height 16
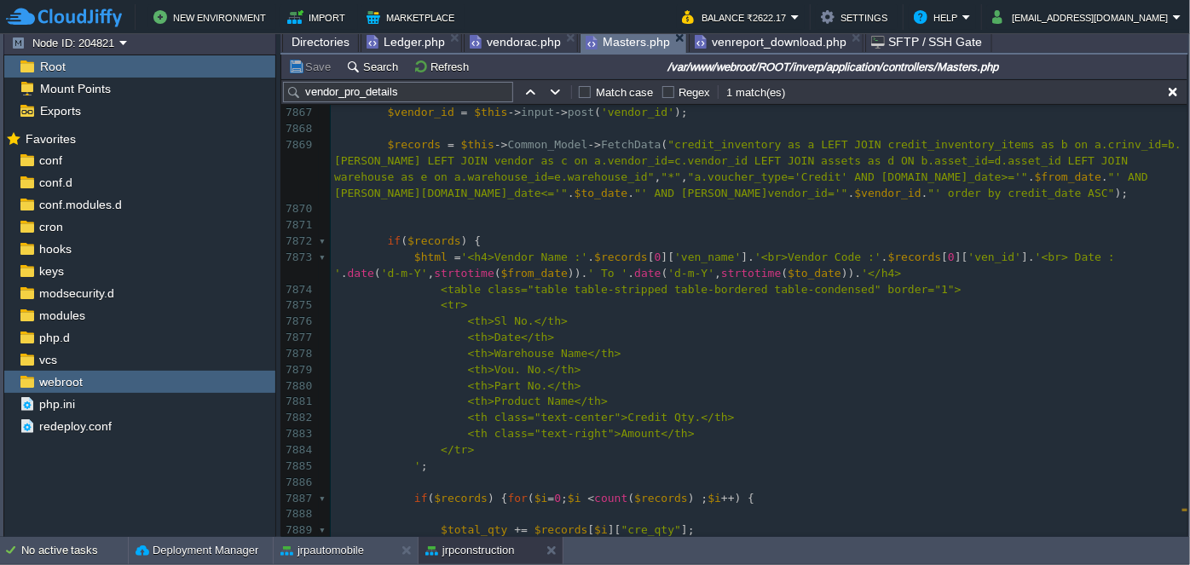
click at [605, 42] on span "Masters.php" at bounding box center [628, 42] width 84 height 21
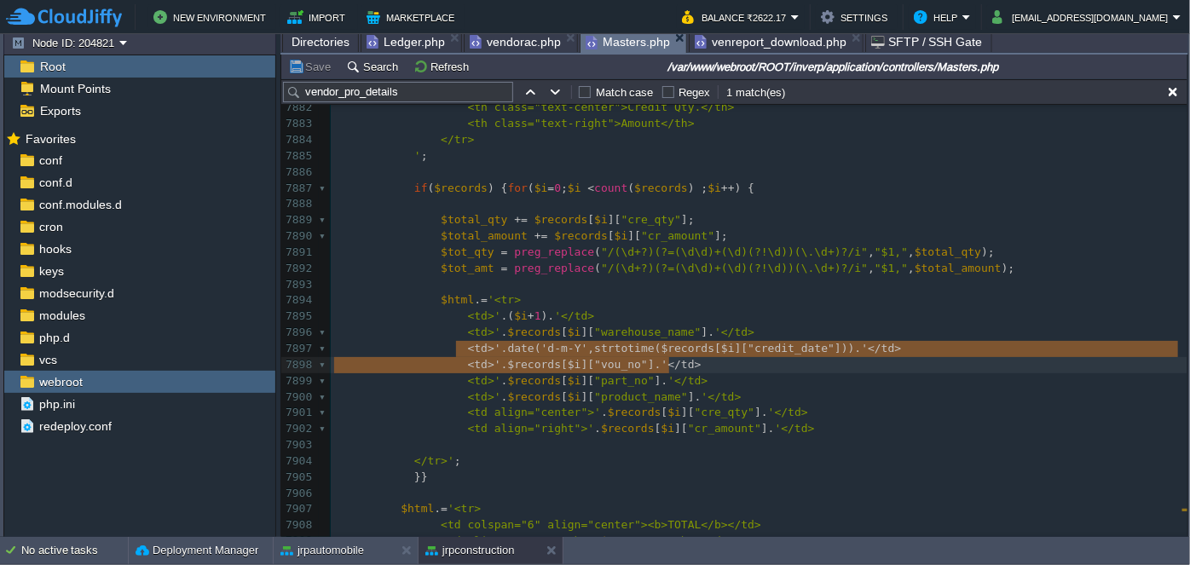
type textarea "<td>'.date('[PERSON_NAME]-Y',strtotime($records[$i]["credit_date"])).'</td>"
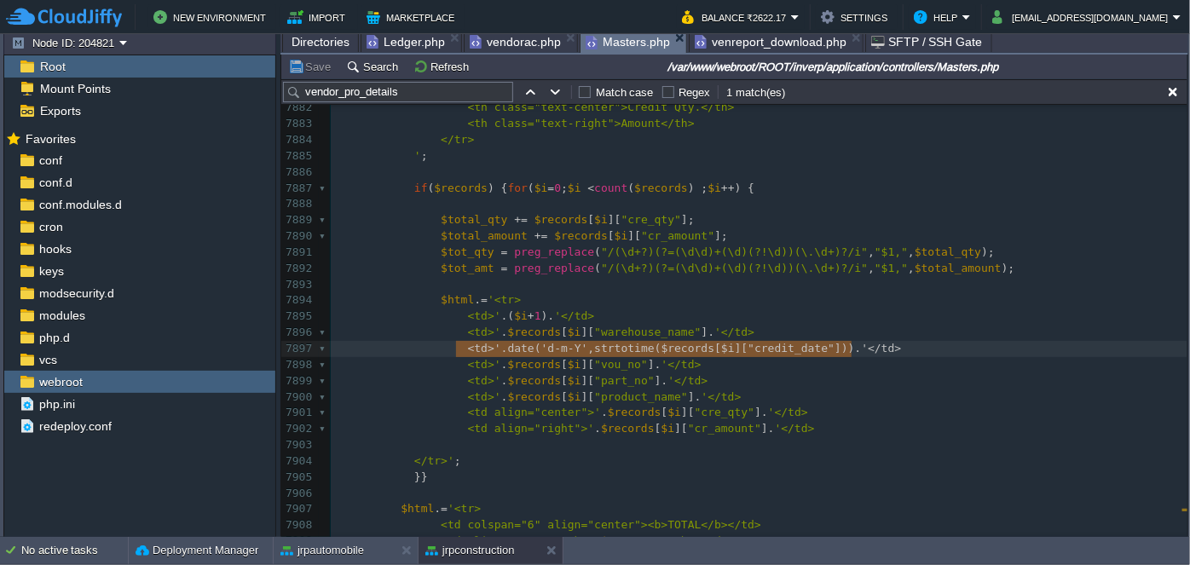
drag, startPoint x: 454, startPoint y: 349, endPoint x: 857, endPoint y: 355, distance: 403.4
click at [619, 316] on pre "<td>' .( $i + 1 ). '</td>" at bounding box center [759, 317] width 857 height 16
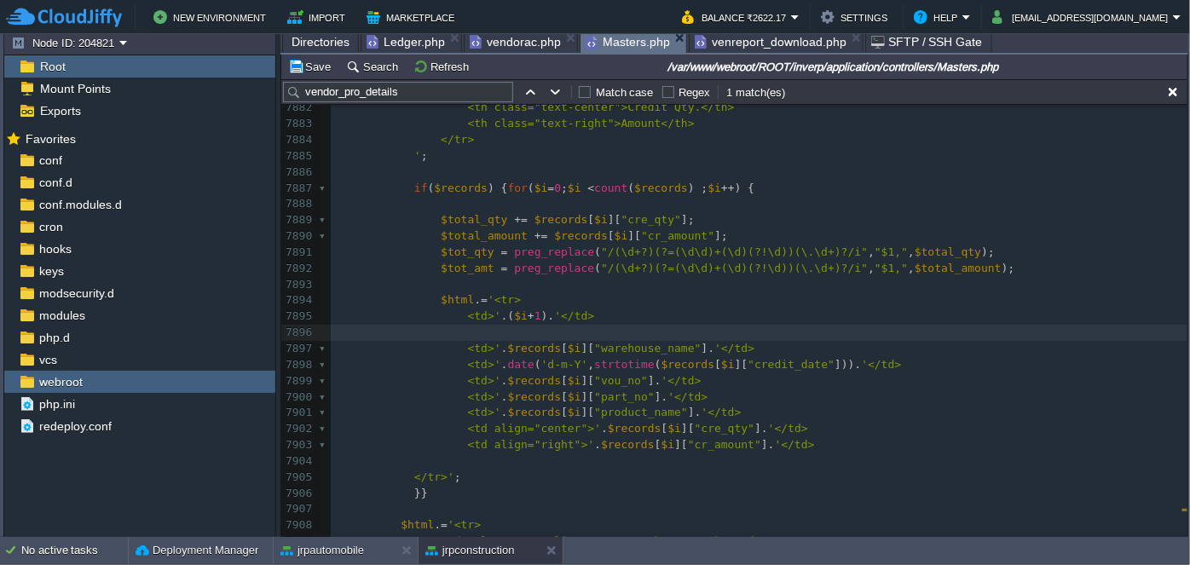
paste textarea "<"
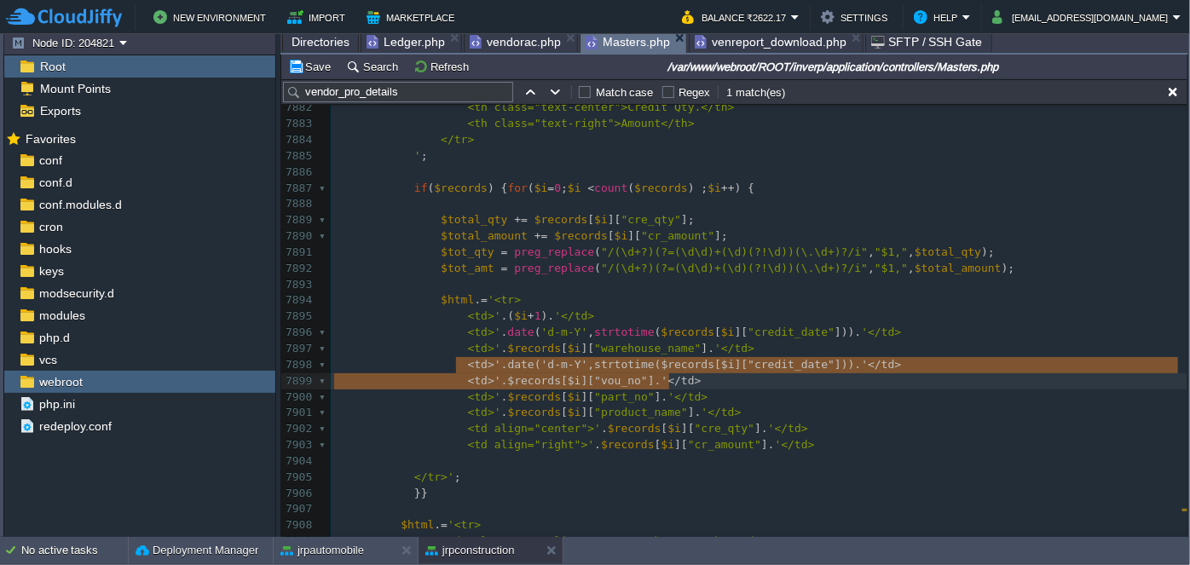
type textarea "<td>'.date('[PERSON_NAME]-Y',strtotime($records[$i]["credit_date"])).'</td>"
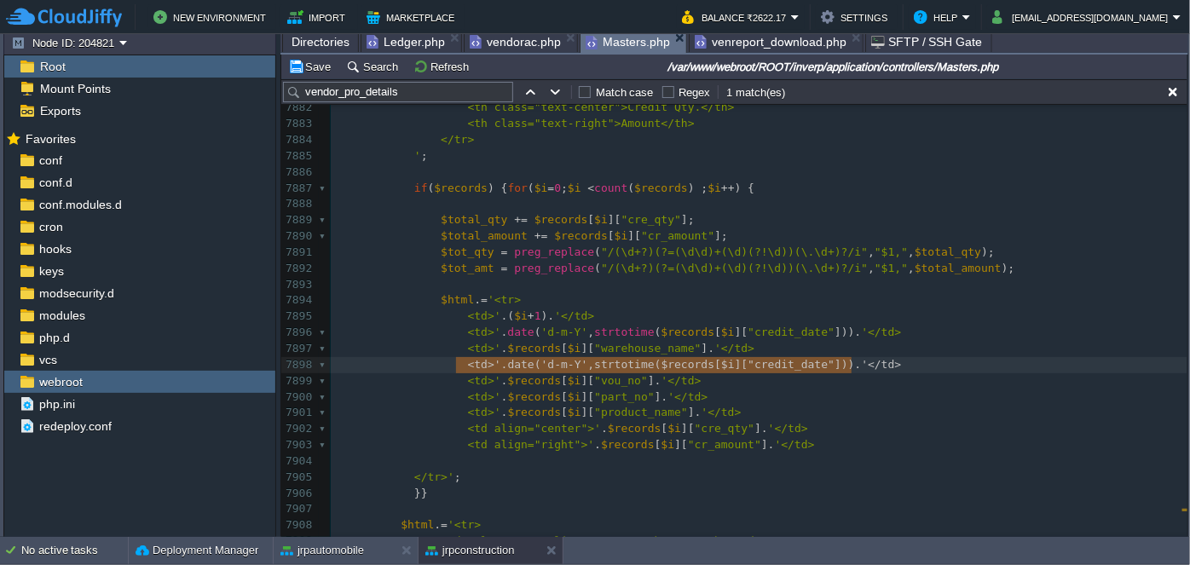
drag, startPoint x: 454, startPoint y: 364, endPoint x: 925, endPoint y: 366, distance: 470.7
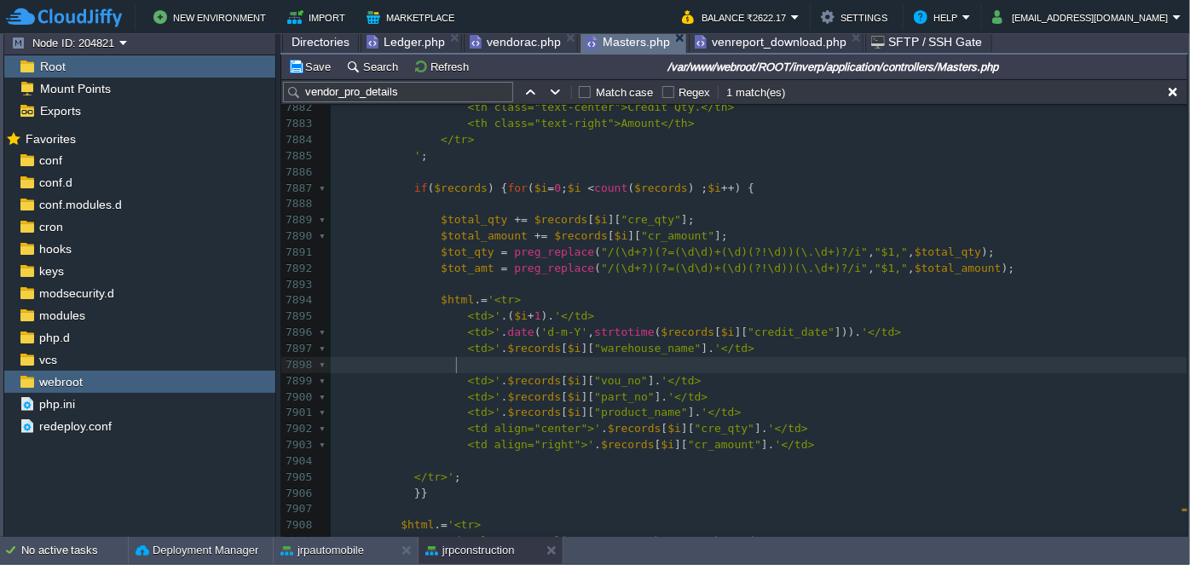
click at [922, 365] on pre at bounding box center [759, 365] width 857 height 16
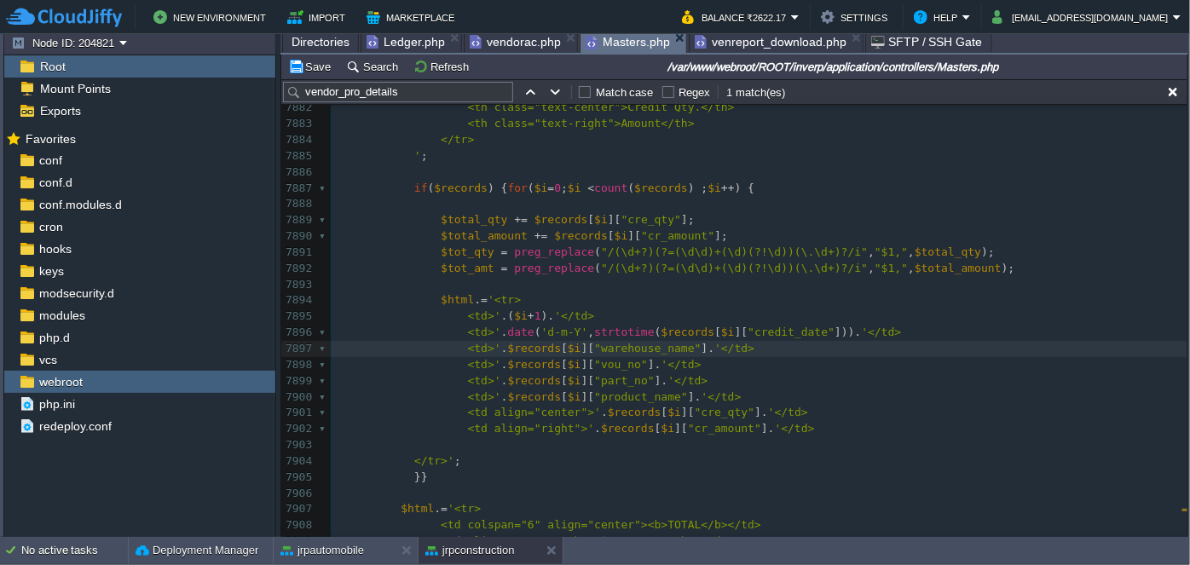
scroll to position [138241, 0]
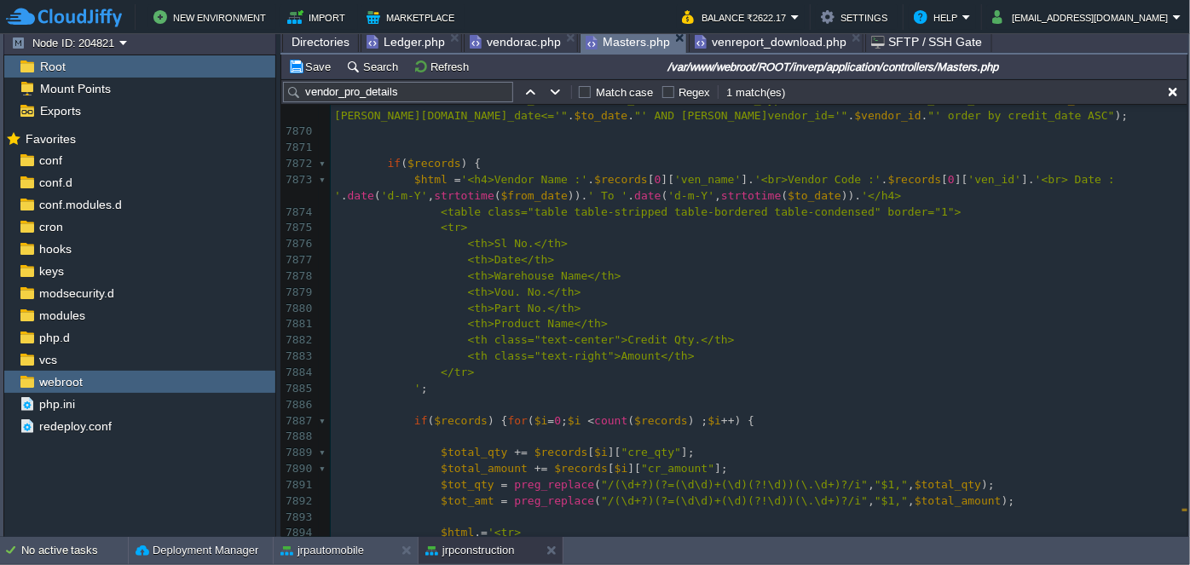
click at [472, 258] on span "<th>Date</th>" at bounding box center [511, 259] width 87 height 13
click at [481, 258] on div "xxxxxxxxxx 7856 if ( $records ){ for ( $i = 0 ; $i < count ( $records ); $i ++ …" at bounding box center [759, 389] width 857 height 1077
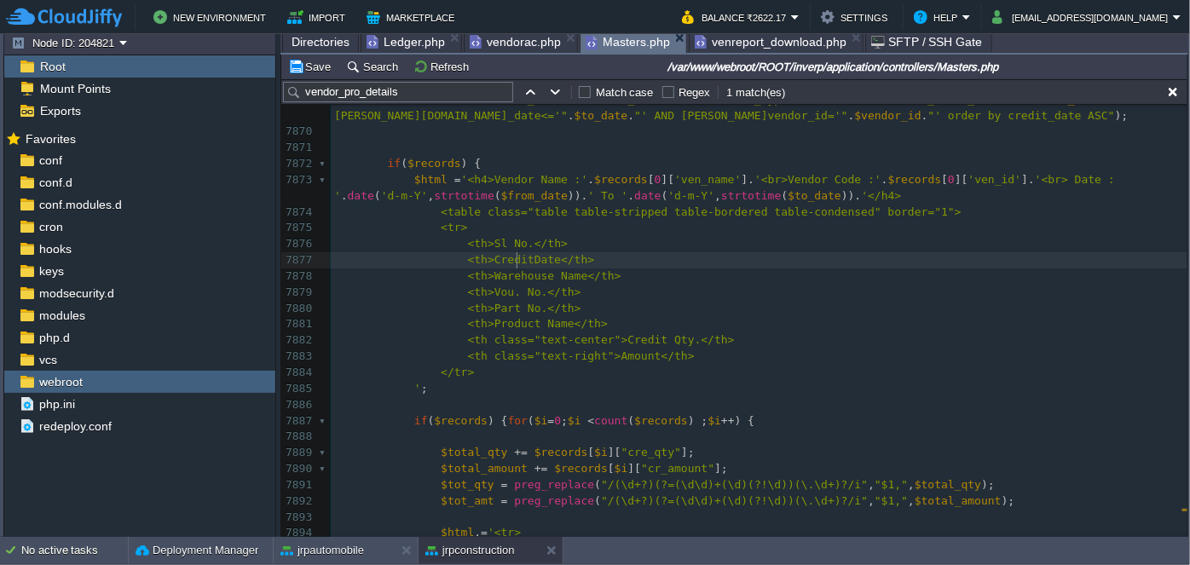
type textarea "Credit"
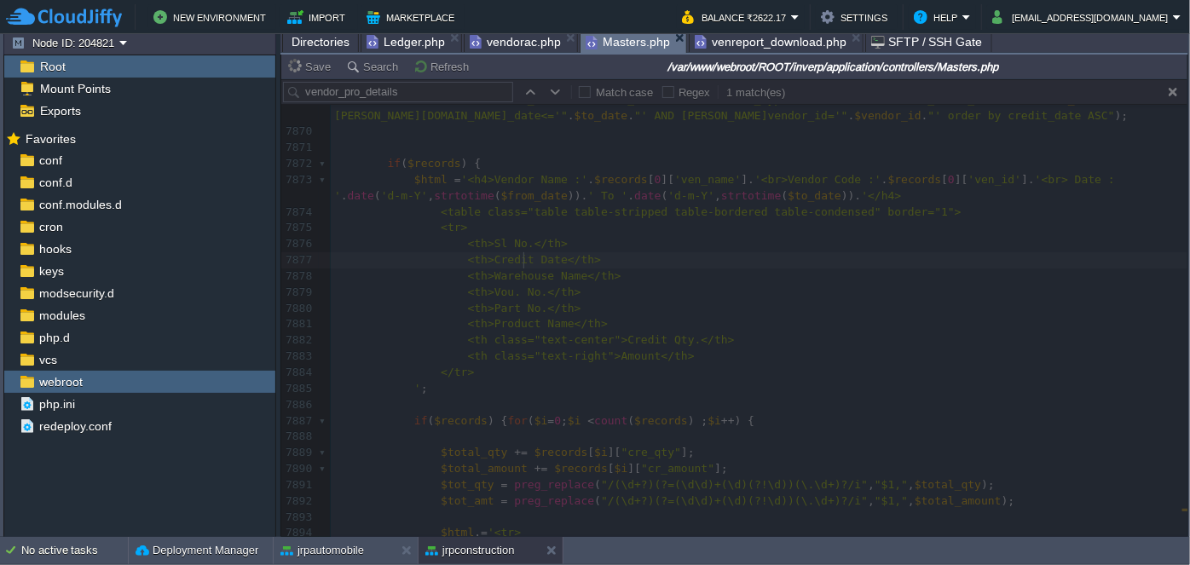
click at [734, 45] on span "venreport_download.php" at bounding box center [771, 42] width 152 height 20
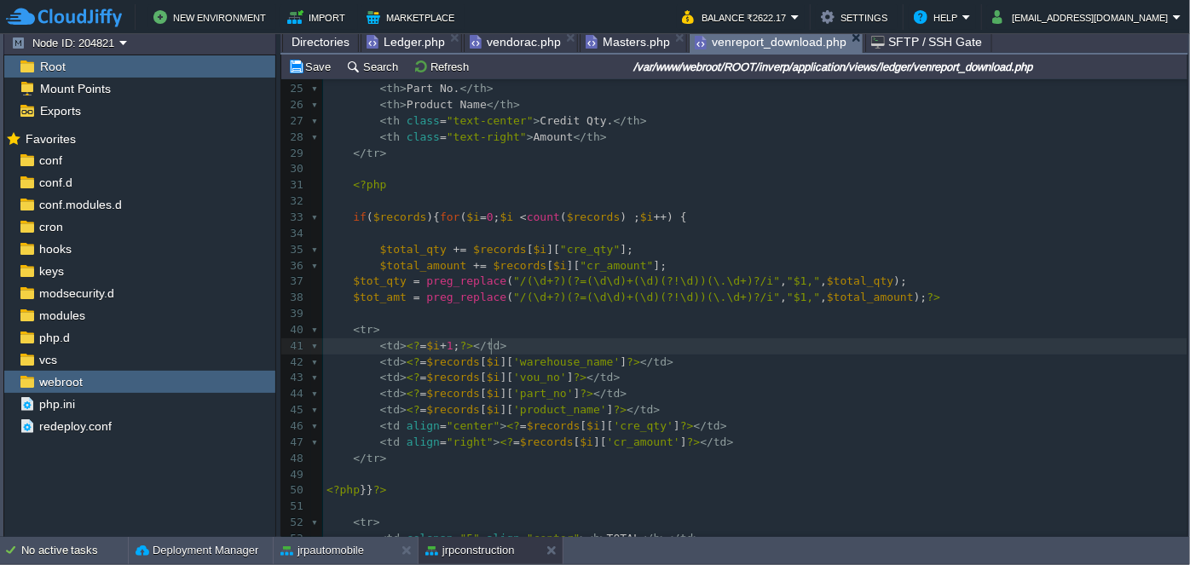
click at [523, 345] on pre "< td > <? = $i + 1 ; ?> </ td >" at bounding box center [755, 347] width 865 height 16
type textarea "<td><?=$records[$i]['warehouse_name']?></td>"
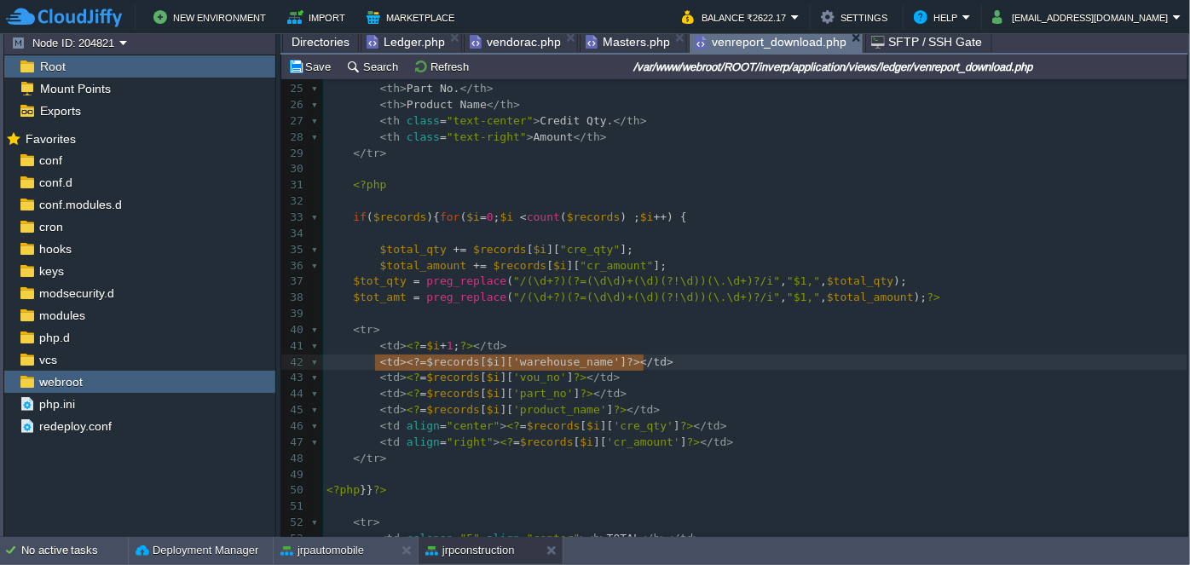
drag, startPoint x: 373, startPoint y: 362, endPoint x: 629, endPoint y: 360, distance: 256.7
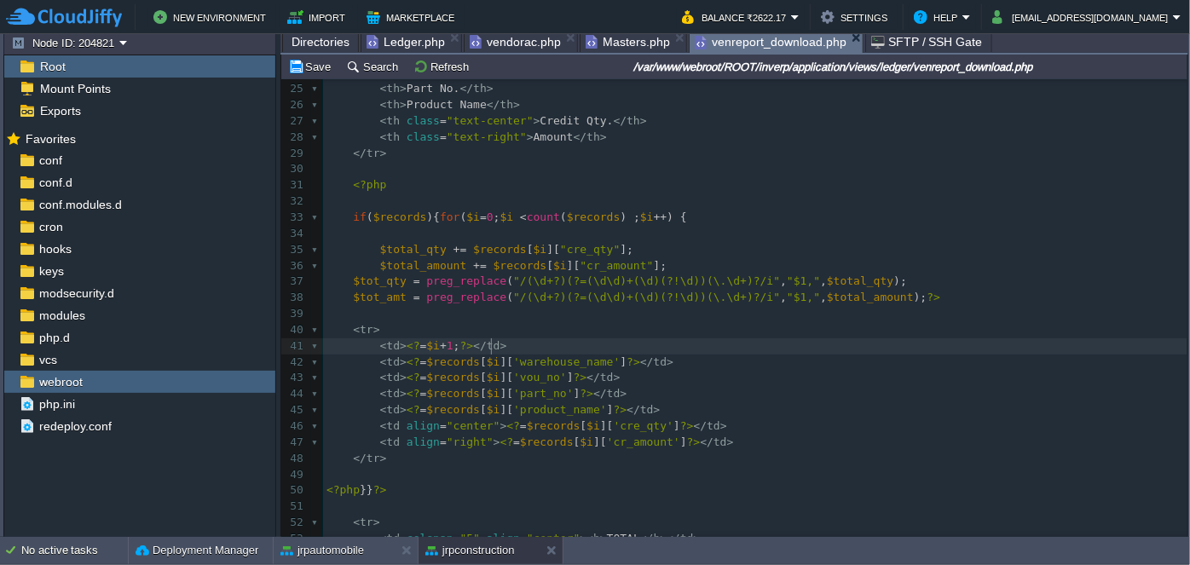
click at [536, 344] on pre "< td > <? = $i + 1 ; ?> </ td >" at bounding box center [755, 347] width 865 height 16
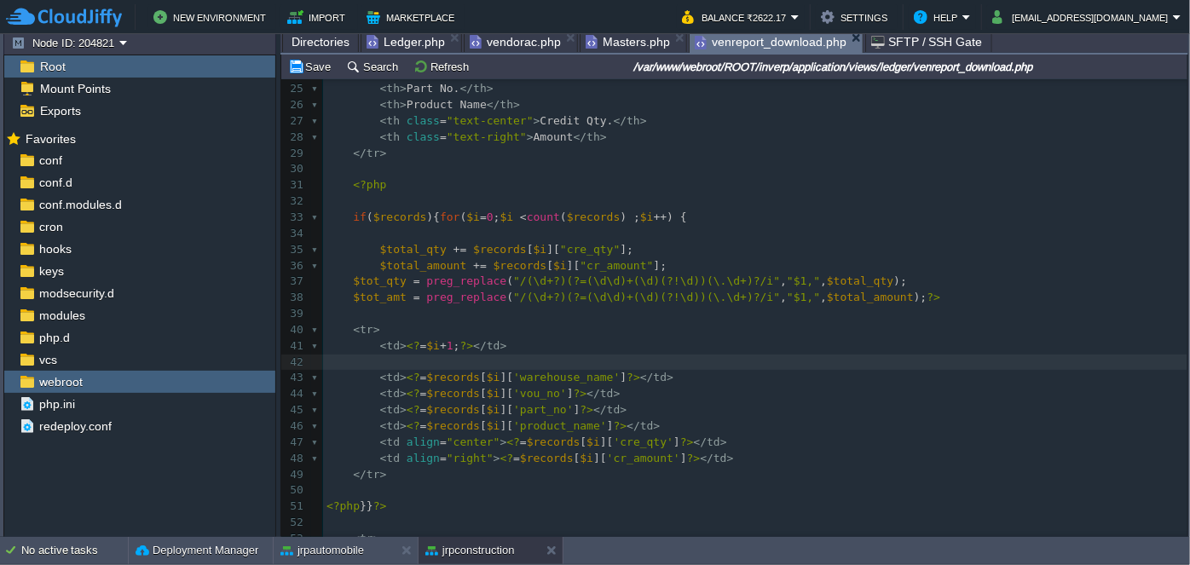
paste textarea "d"
click at [420, 363] on span "=" at bounding box center [423, 362] width 7 height 13
type textarea "date()"
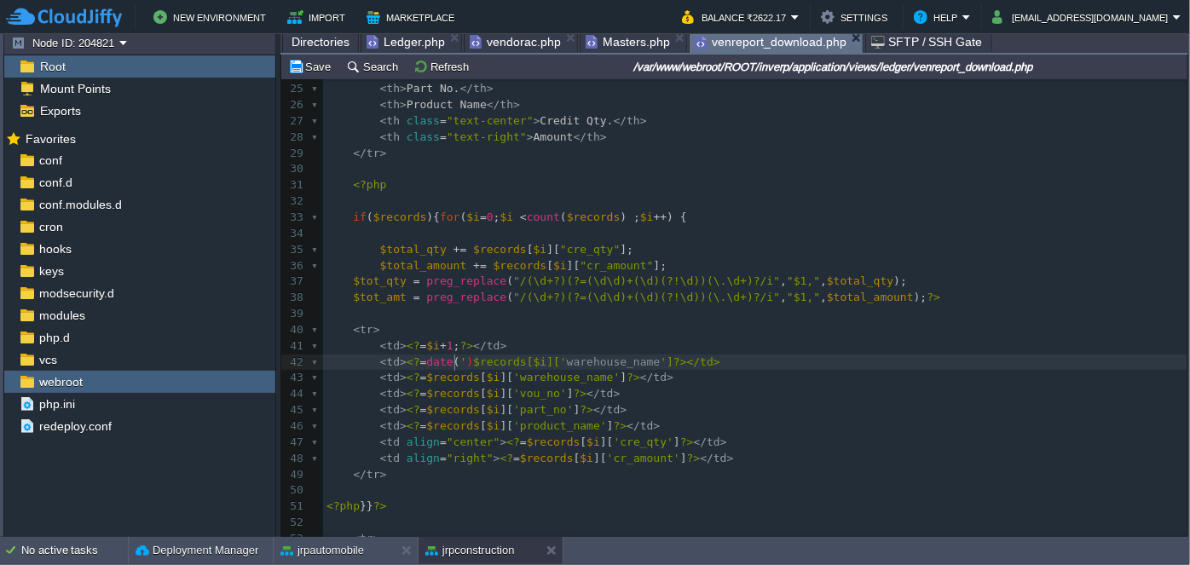
type textarea "''"
type textarea "d-m-Y"
type textarea ",strtotime()"
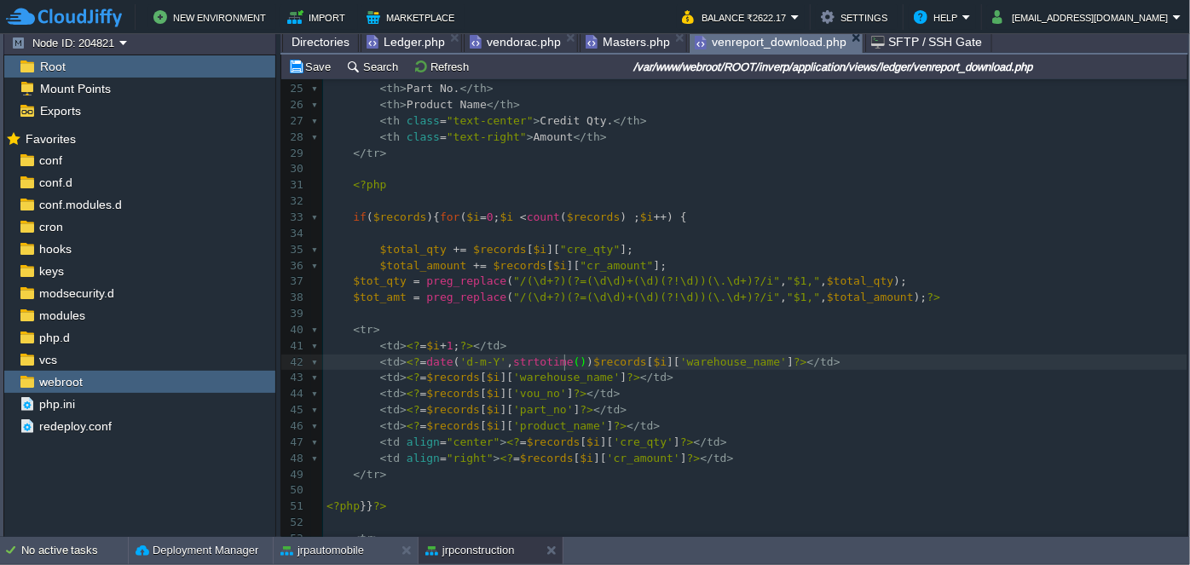
scroll to position [5, 73]
type textarea "$records[$i]['warehouse_name']"
drag, startPoint x: 569, startPoint y: 362, endPoint x: 750, endPoint y: 362, distance: 181.6
paste textarea ";"
type textarea ";"
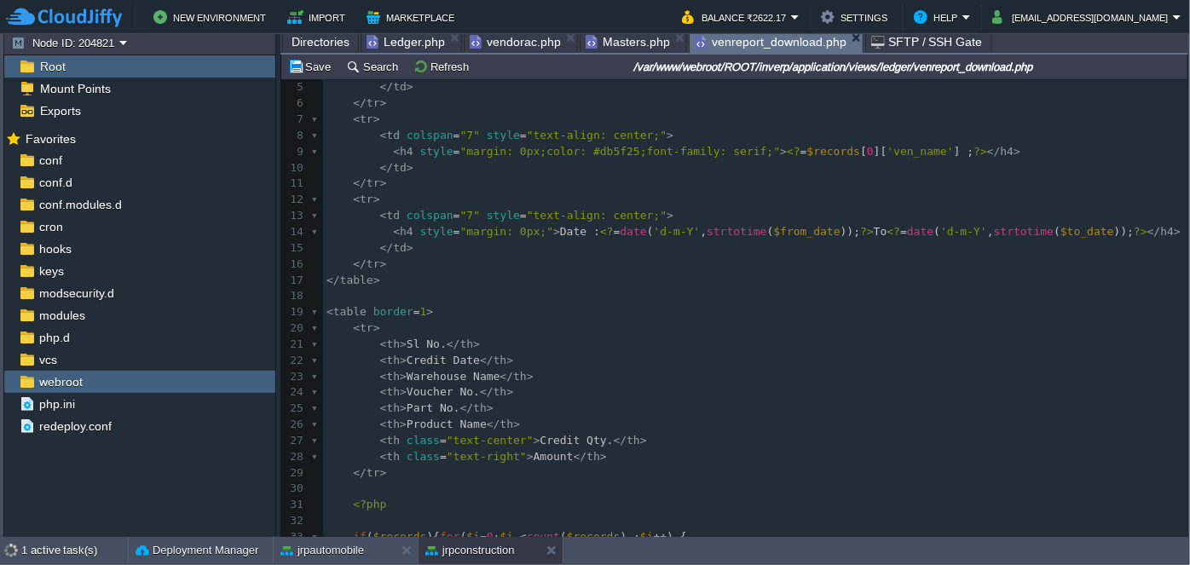
scroll to position [18, 0]
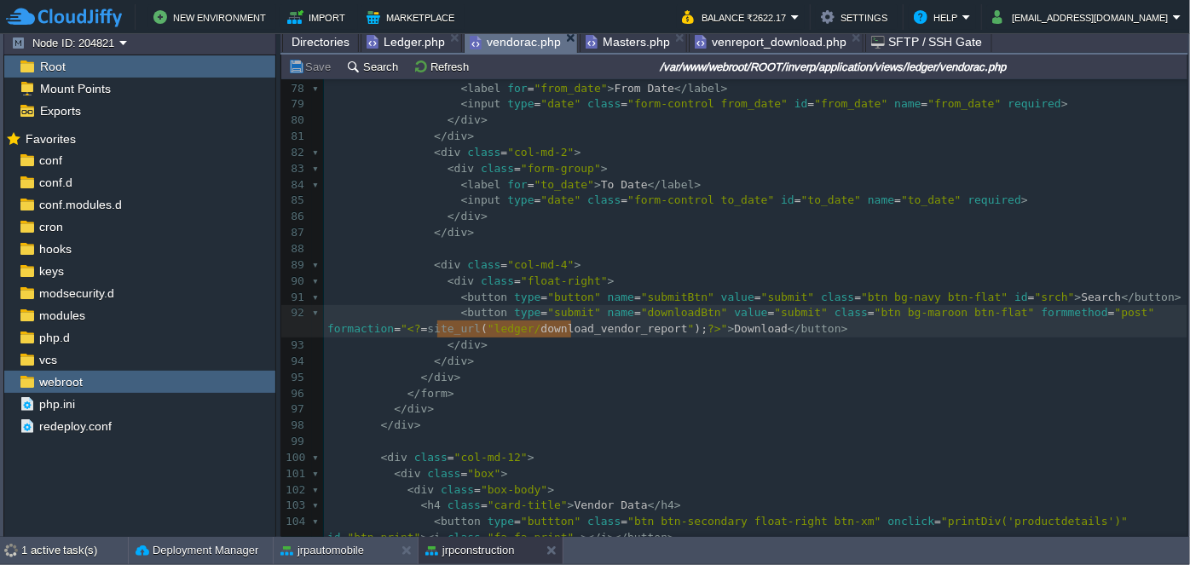
click at [512, 42] on span "vendorac.php" at bounding box center [515, 42] width 91 height 21
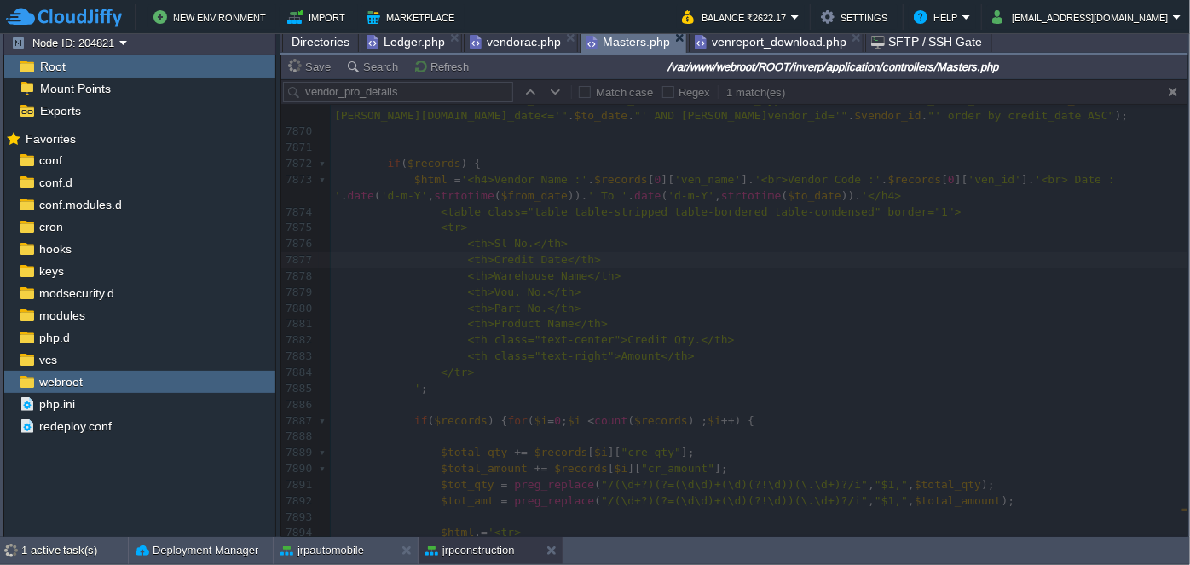
click at [613, 41] on span "Masters.php" at bounding box center [628, 42] width 84 height 21
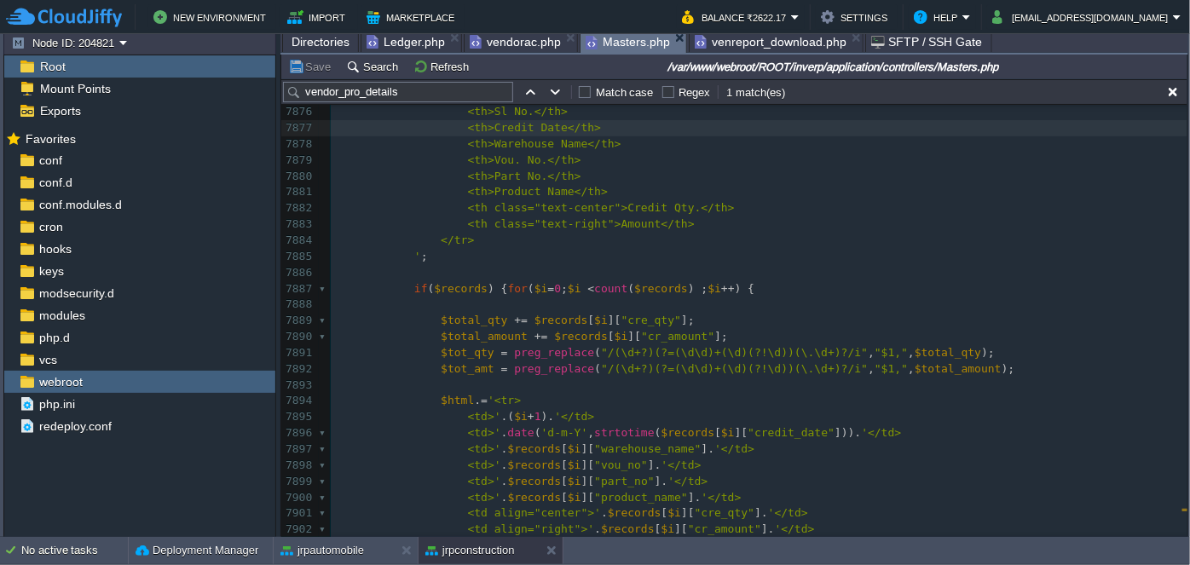
scroll to position [138395, 0]
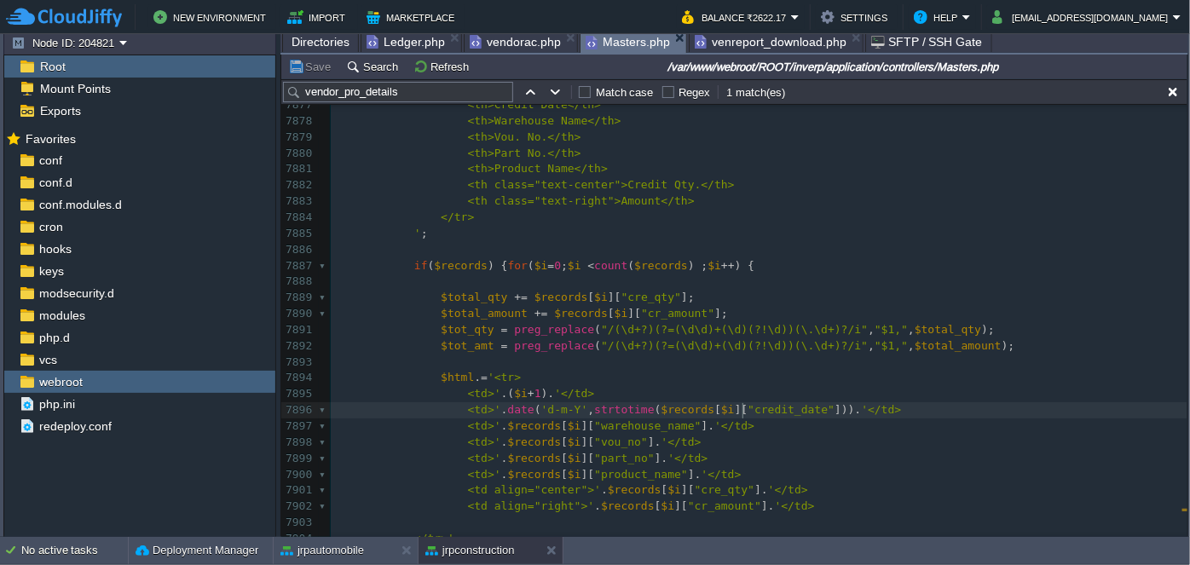
click at [741, 412] on div "xxxxxxxxxx 7856 if ( $records ){ for ( $i = 0 ; $i < count ( $records ); $i ++ …" at bounding box center [759, 234] width 857 height 1077
type textarea "credit_date"
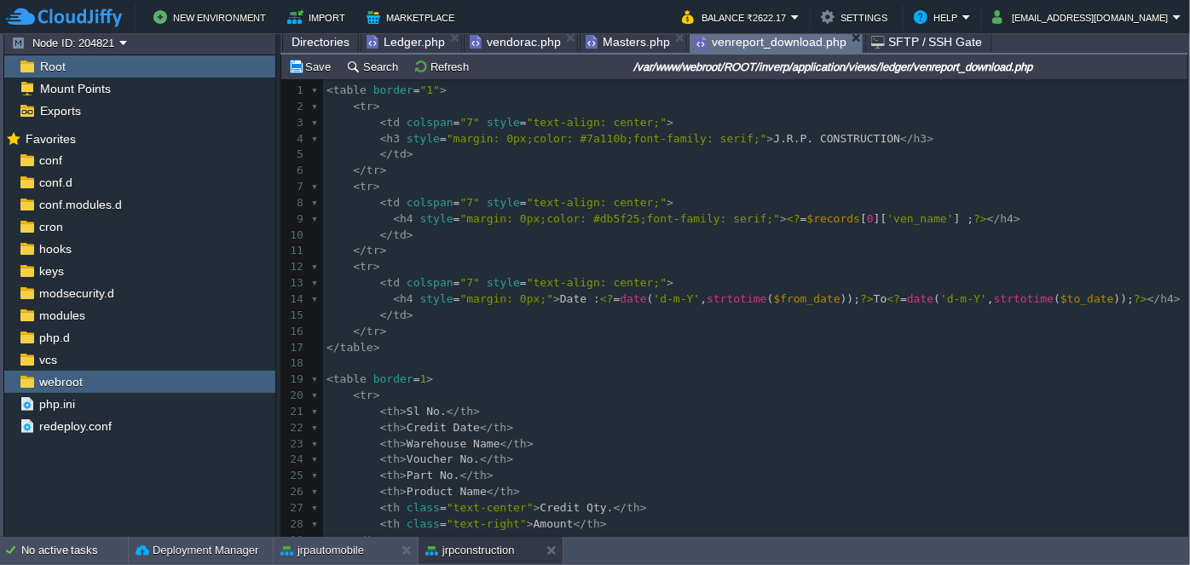
click at [755, 37] on span "venreport_download.php" at bounding box center [771, 42] width 152 height 21
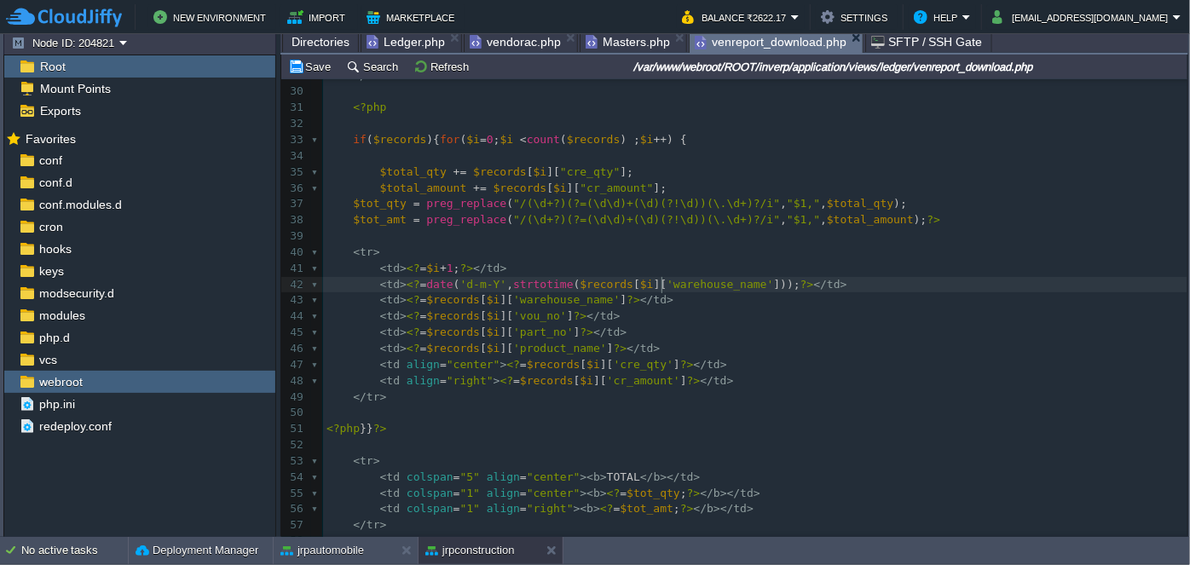
click at [662, 289] on div "xxxxxxxxxx 1 < table border = "1" > 2 < tr > 3 < td colspan = "7" style = "text…" at bounding box center [755, 124] width 865 height 1012
type textarea "warehouse_name"
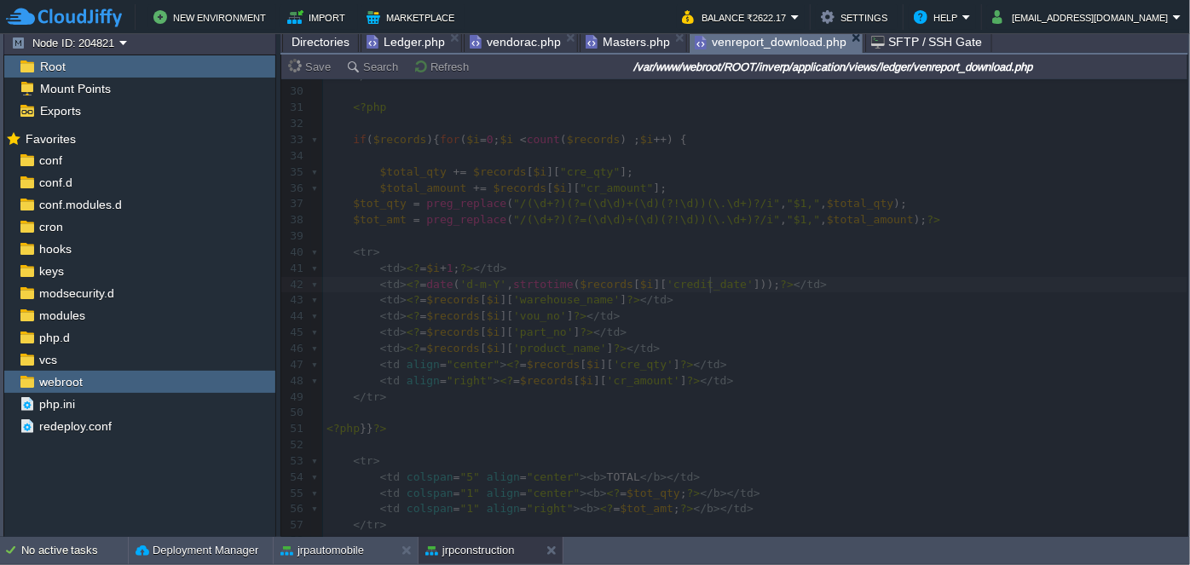
click at [608, 39] on span "Masters.php" at bounding box center [628, 42] width 84 height 20
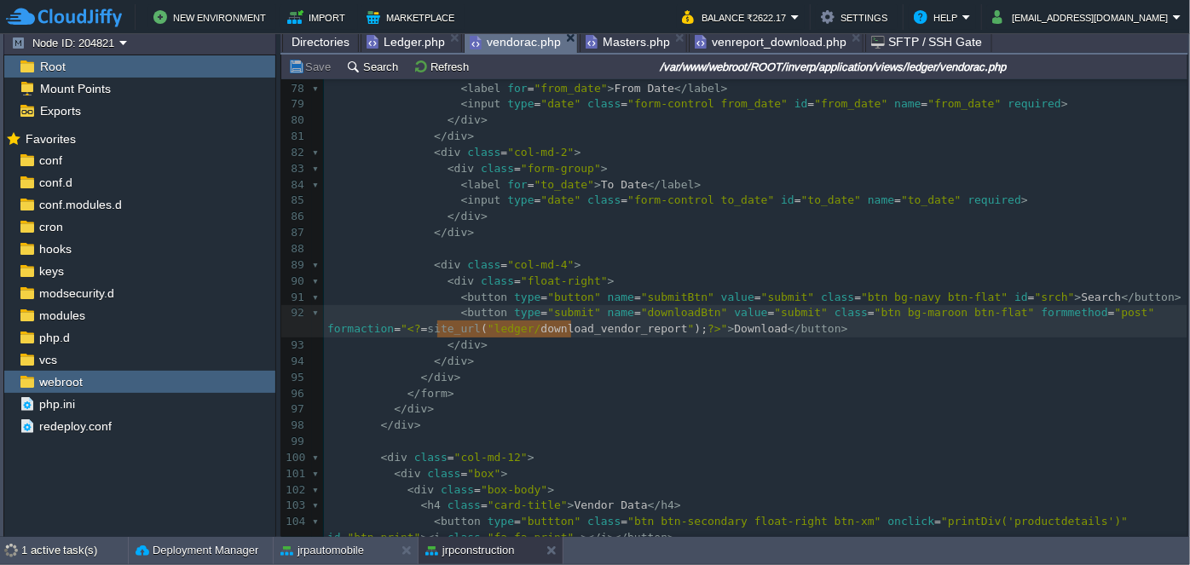
click at [532, 46] on span "vendorac.php" at bounding box center [515, 42] width 91 height 21
click at [380, 40] on span "Ledger.php" at bounding box center [406, 42] width 78 height 20
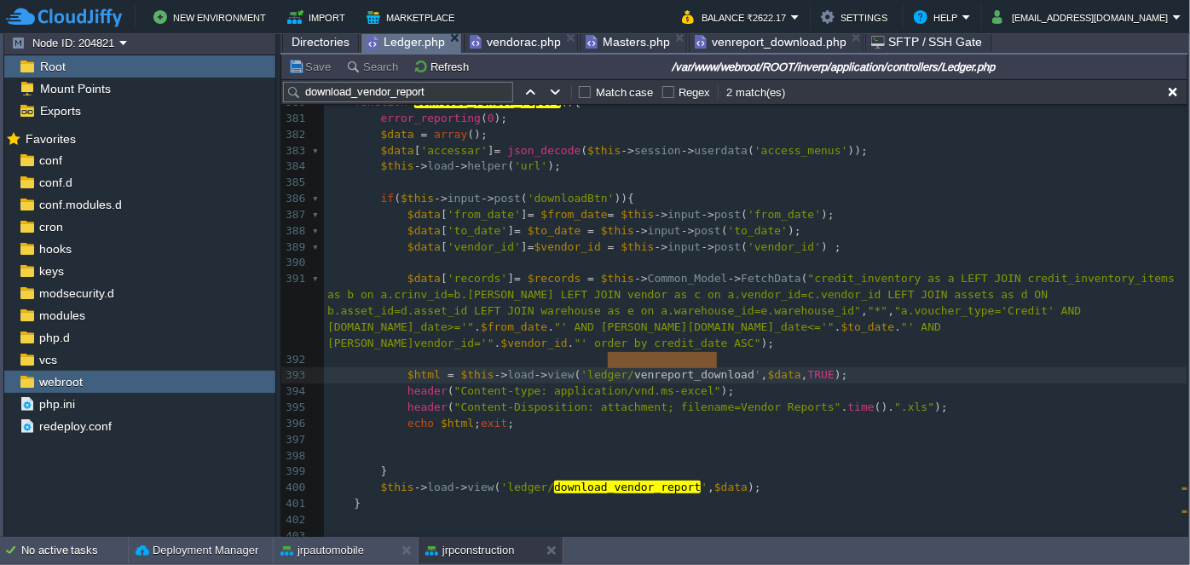
click at [748, 45] on span "venreport_download.php" at bounding box center [771, 42] width 152 height 20
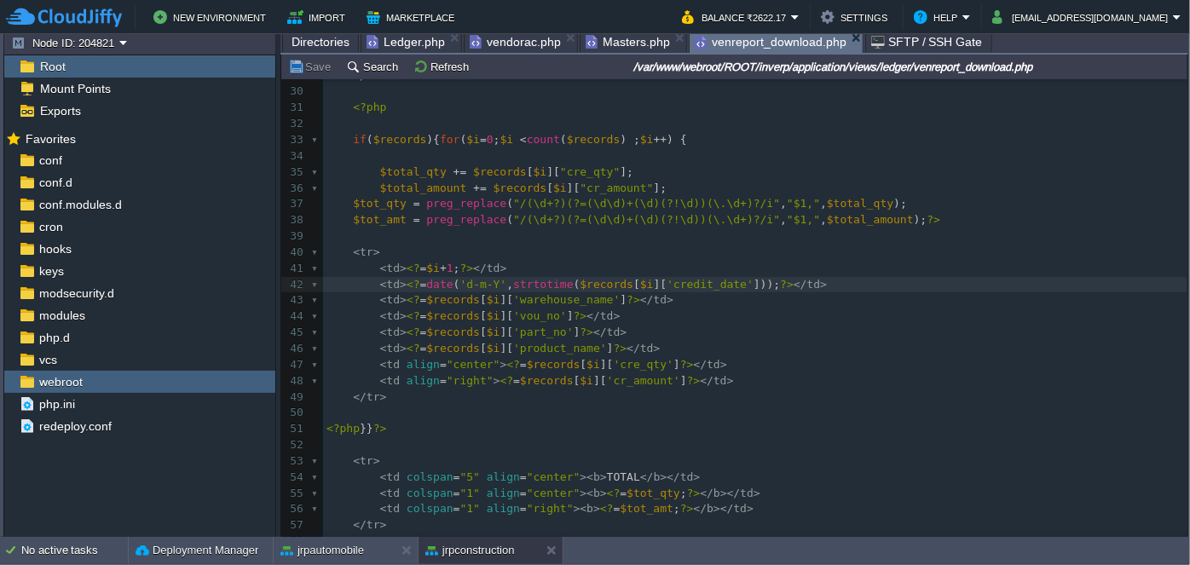
scroll to position [0, 0]
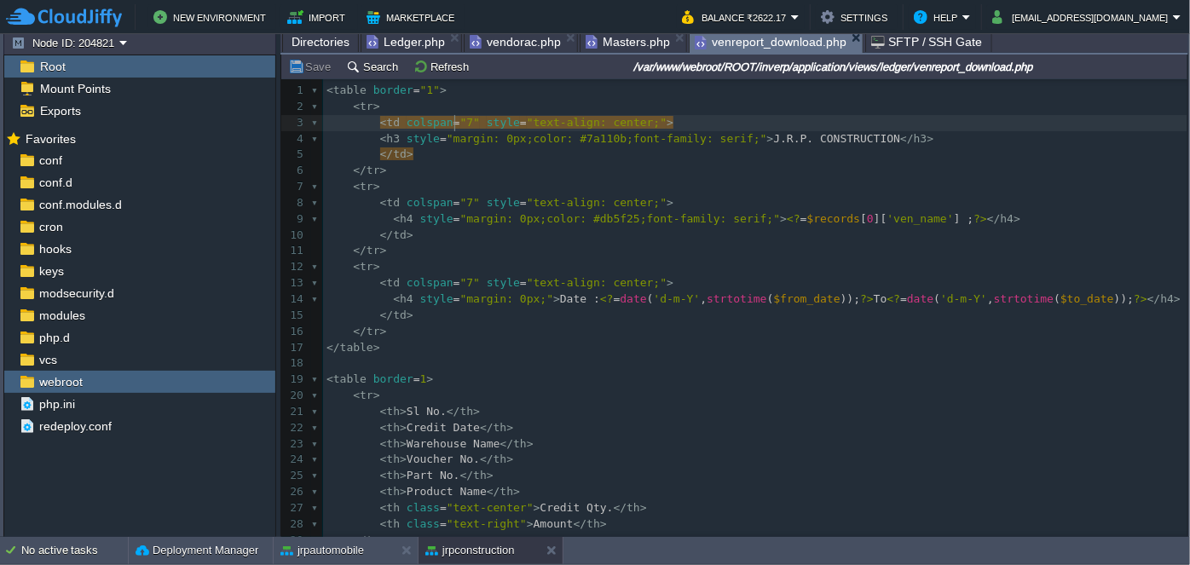
type textarea "=""
type textarea "8"
type textarea "=""
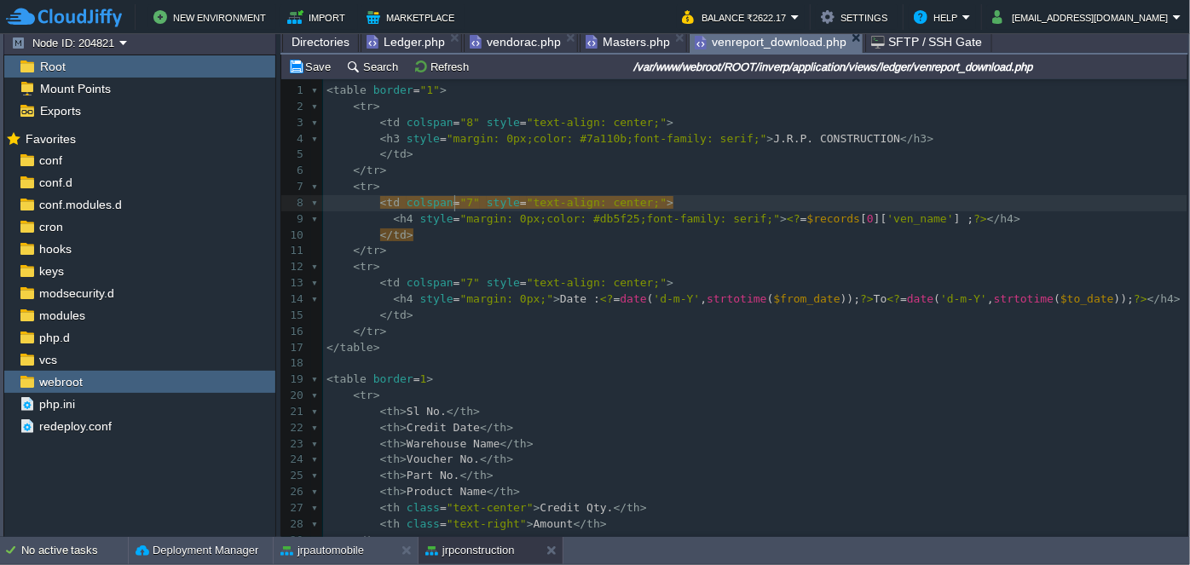
type textarea "8"
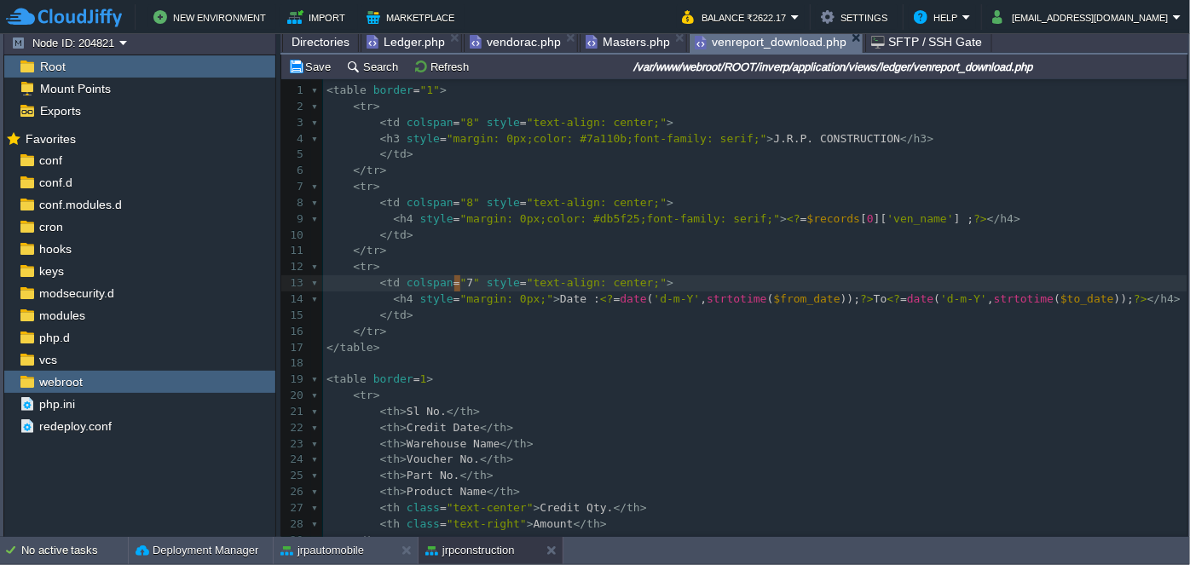
type textarea "8"
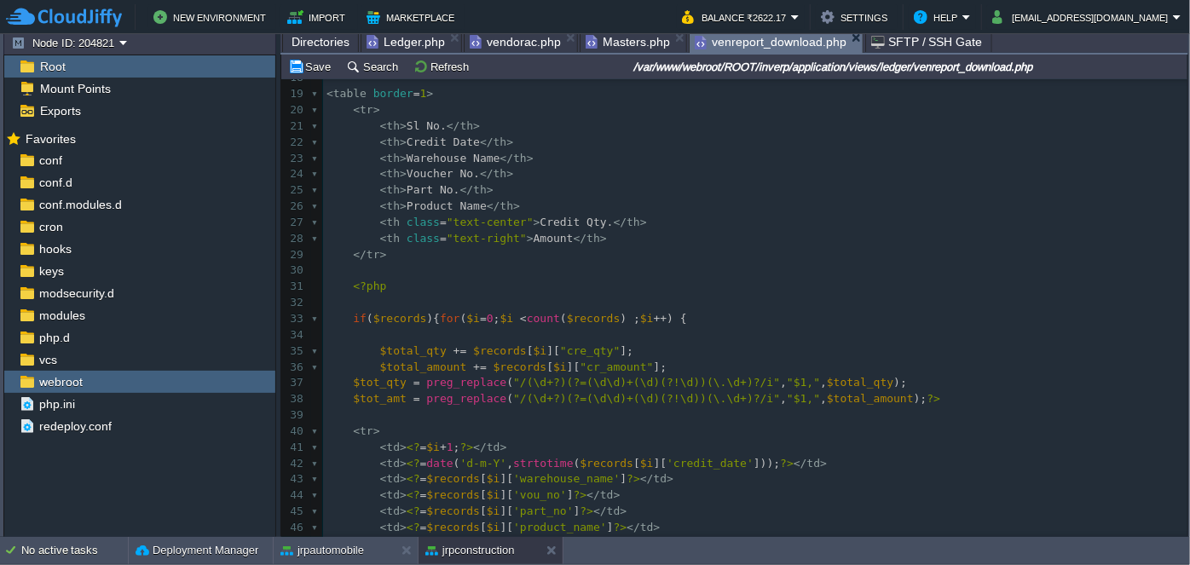
scroll to position [386, 0]
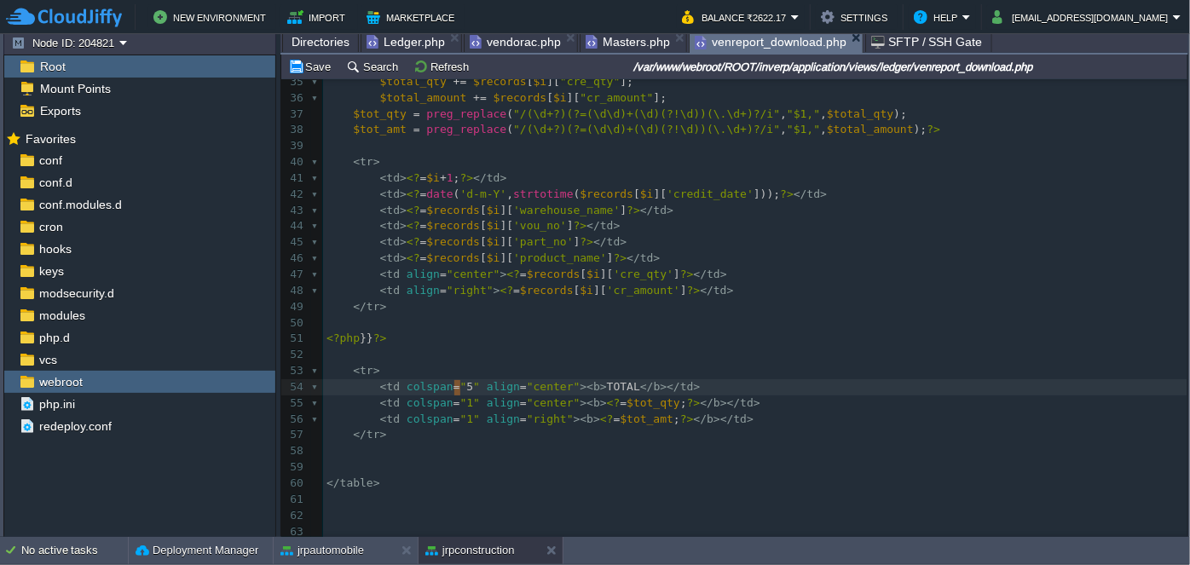
type textarea "6"
click at [645, 363] on pre "< tr >" at bounding box center [755, 371] width 865 height 16
